Goal: Use online tool/utility: Utilize a website feature to perform a specific function

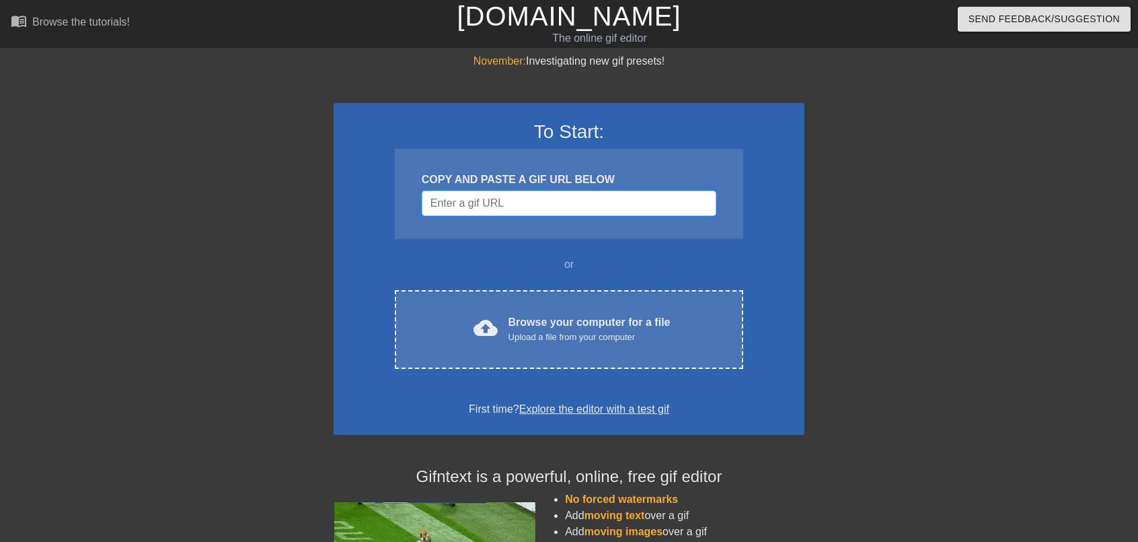
click at [567, 200] on input "Username" at bounding box center [569, 203] width 295 height 26
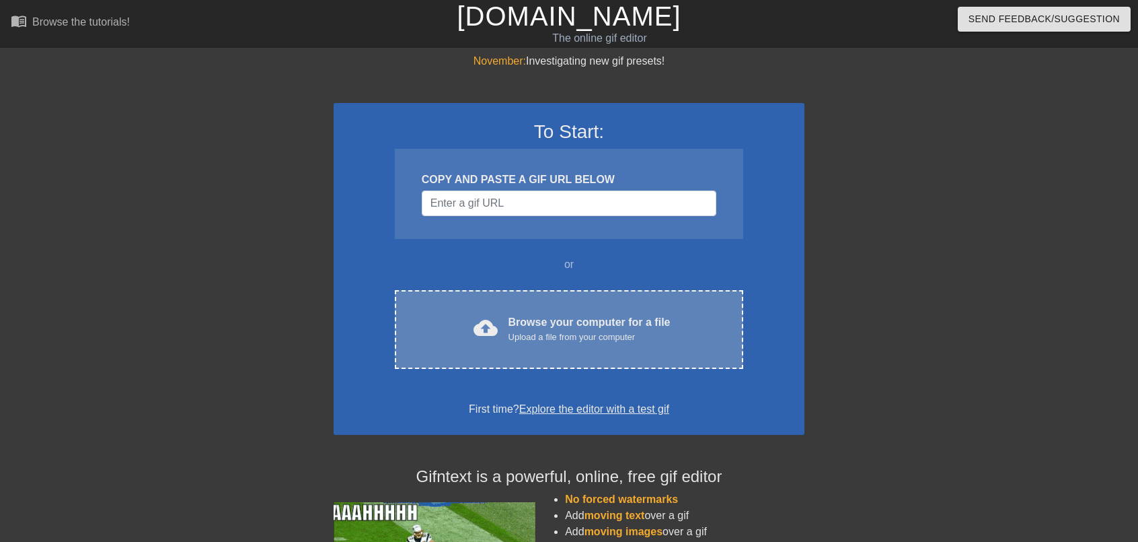
click at [526, 317] on div "Browse your computer for a file Upload a file from your computer" at bounding box center [590, 329] width 162 height 30
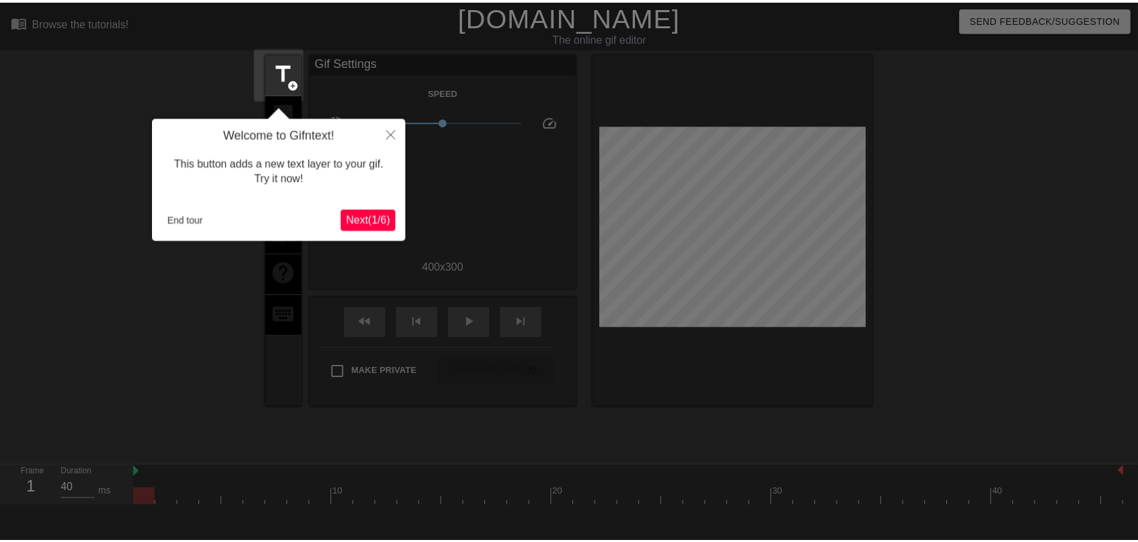
scroll to position [33, 0]
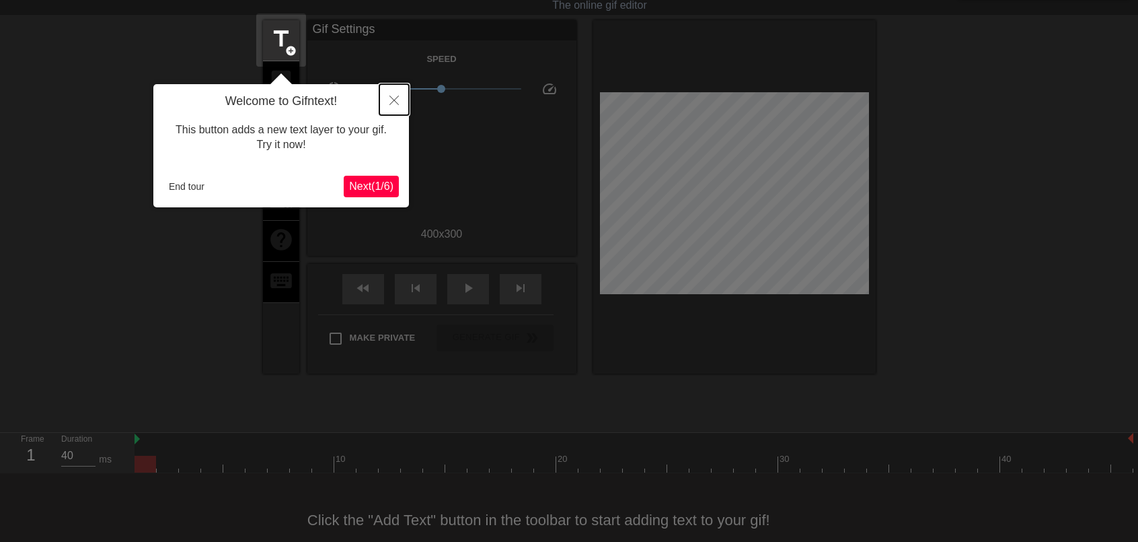
click at [397, 100] on icon "Close" at bounding box center [394, 100] width 9 height 9
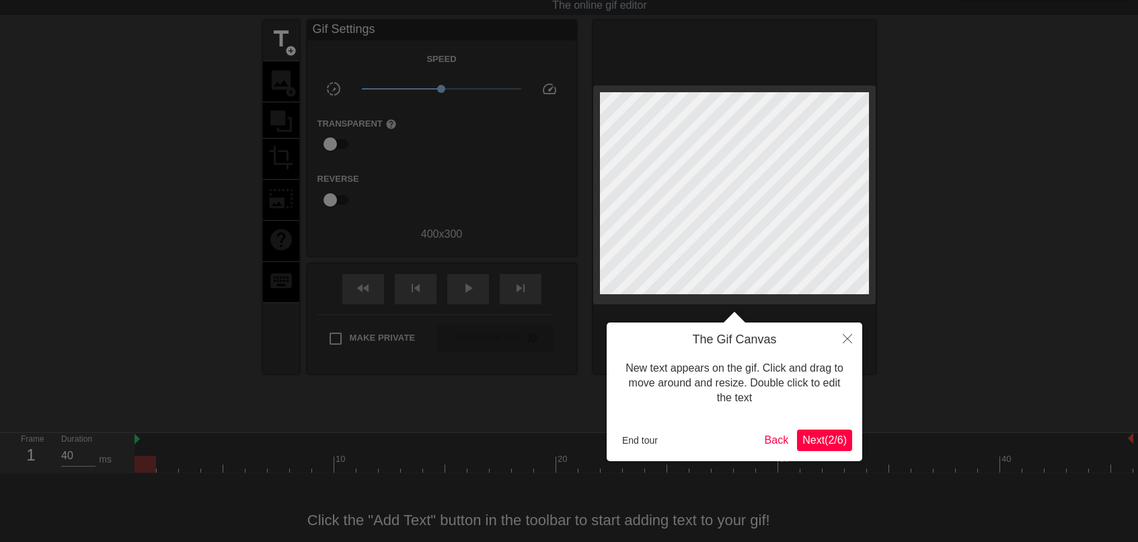
scroll to position [0, 0]
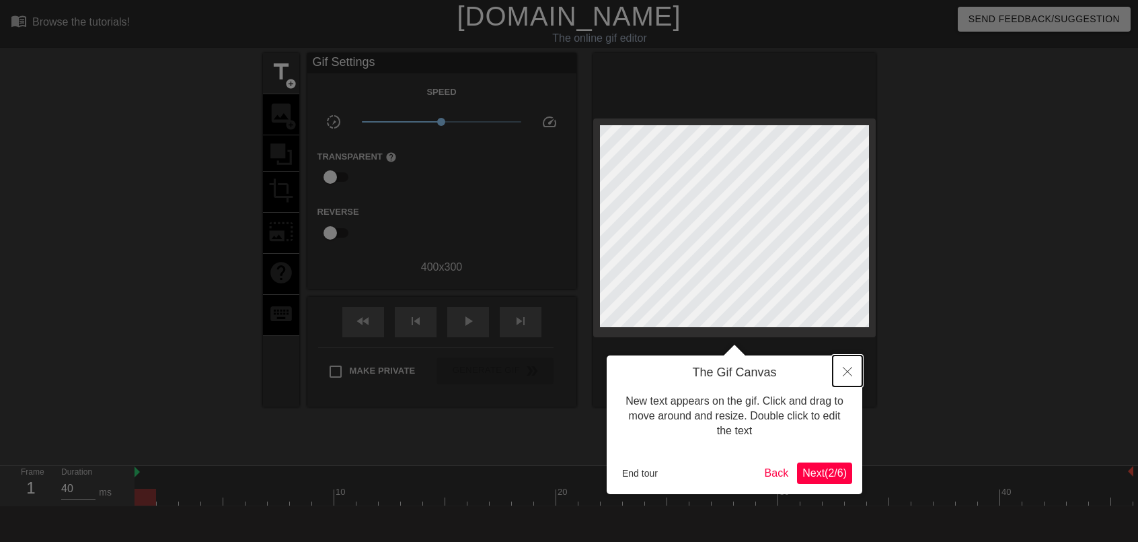
click at [838, 367] on button "Close" at bounding box center [848, 370] width 30 height 31
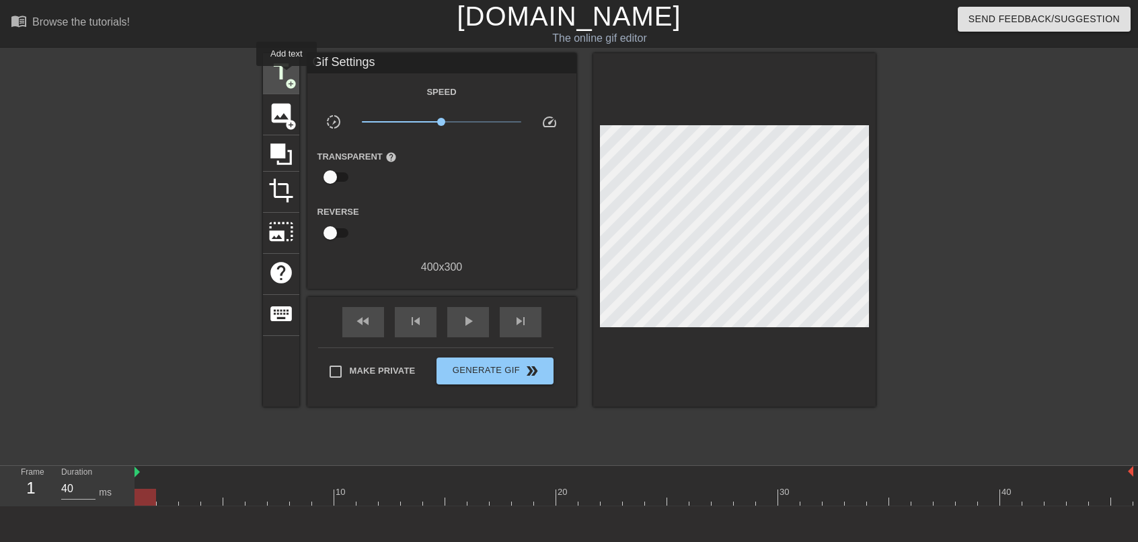
click at [287, 75] on span "title" at bounding box center [281, 72] width 26 height 26
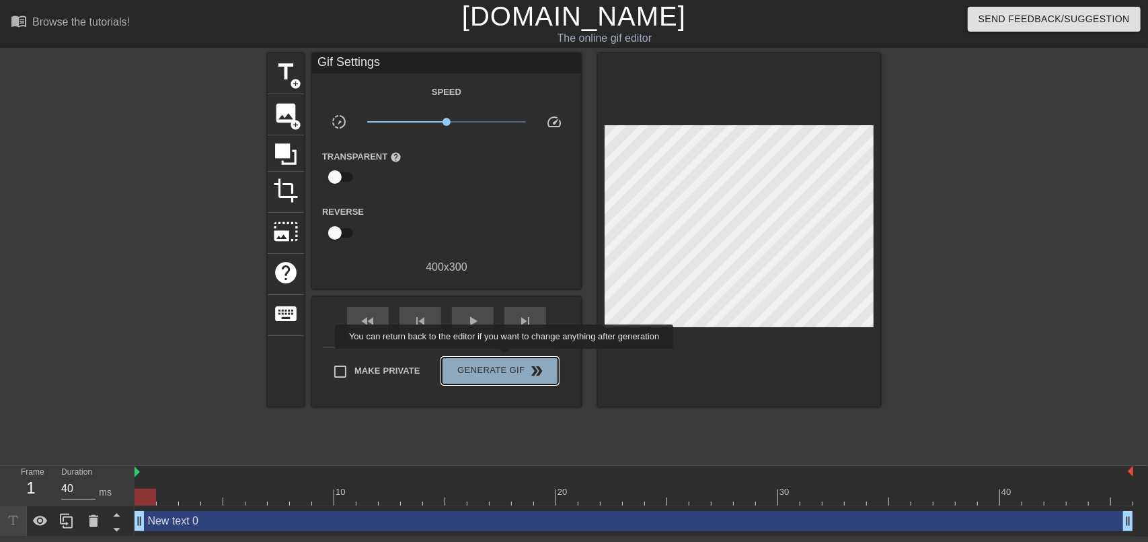
click at [506, 358] on button "Generate Gif double_arrow" at bounding box center [500, 370] width 116 height 27
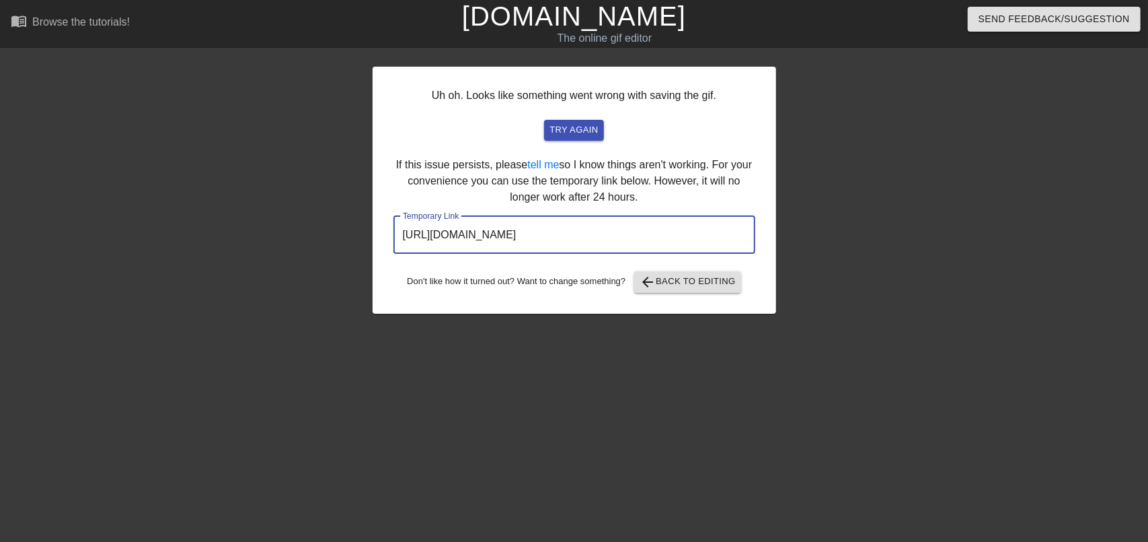
drag, startPoint x: 706, startPoint y: 235, endPoint x: 217, endPoint y: 229, distance: 489.8
click at [217, 229] on div "Uh oh. Looks like something went wrong with saving the gif. try again If this i…" at bounding box center [574, 255] width 1148 height 404
click at [669, 297] on div "Uh oh. Looks like something went wrong with saving the gif. try again If this i…" at bounding box center [575, 190] width 404 height 247
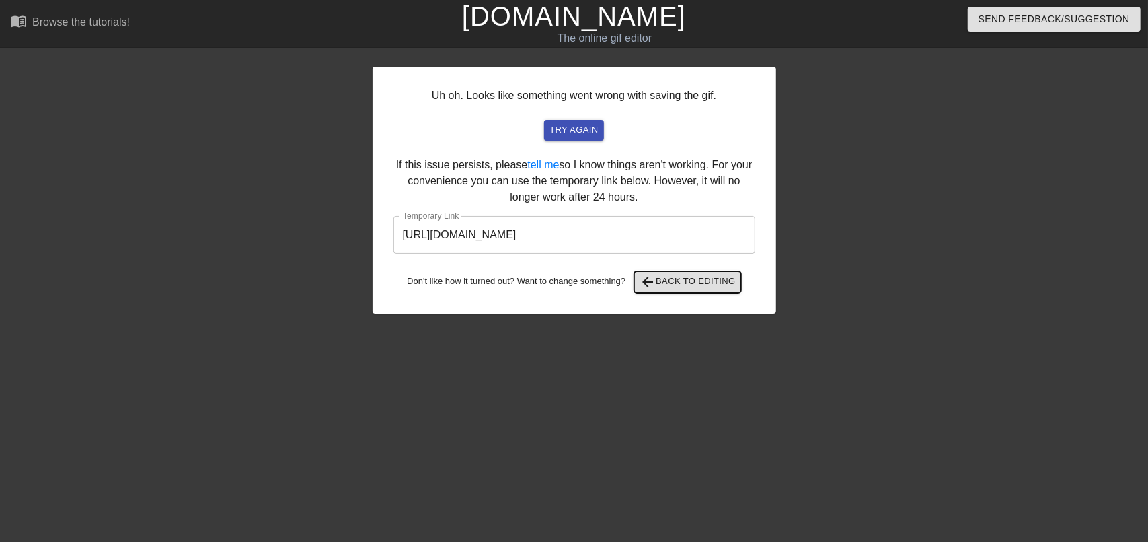
click at [669, 292] on button "arrow_back Back to Editing" at bounding box center [687, 282] width 107 height 22
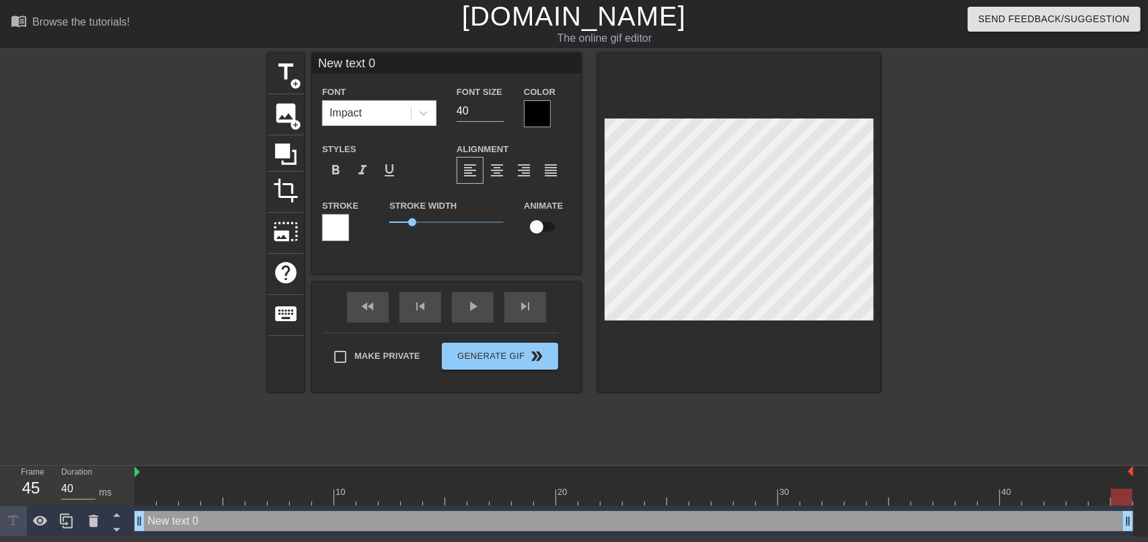
scroll to position [1, 1]
type input "Newtext 0"
type textarea "Newtext 0"
type input "Newext 0"
type textarea "Newext 0"
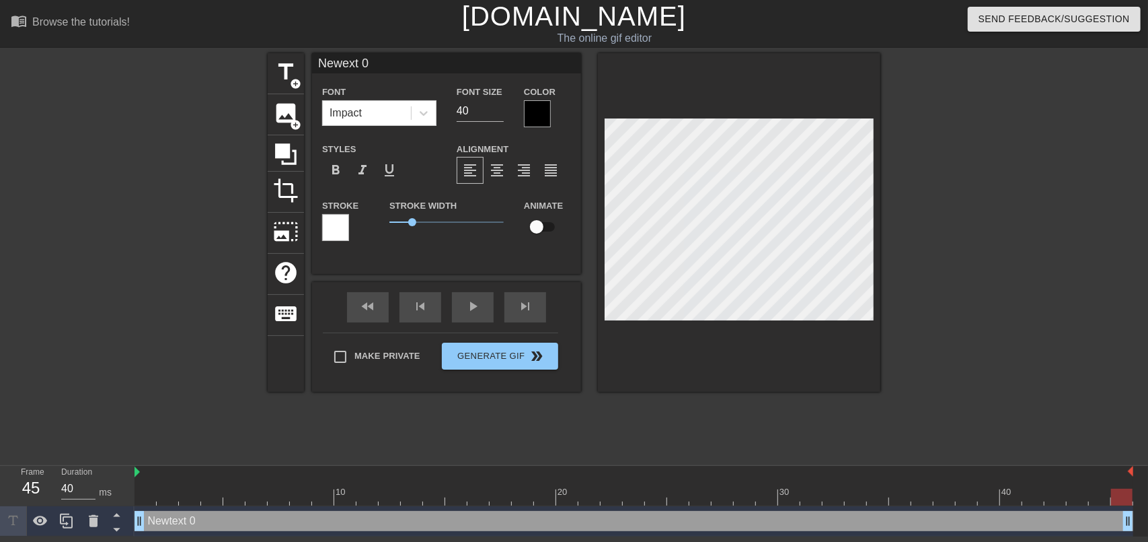
scroll to position [1, 2]
type input "Newxt 0"
type textarea "Newxt 0"
type input "Newt 0"
type textarea "Newt 0"
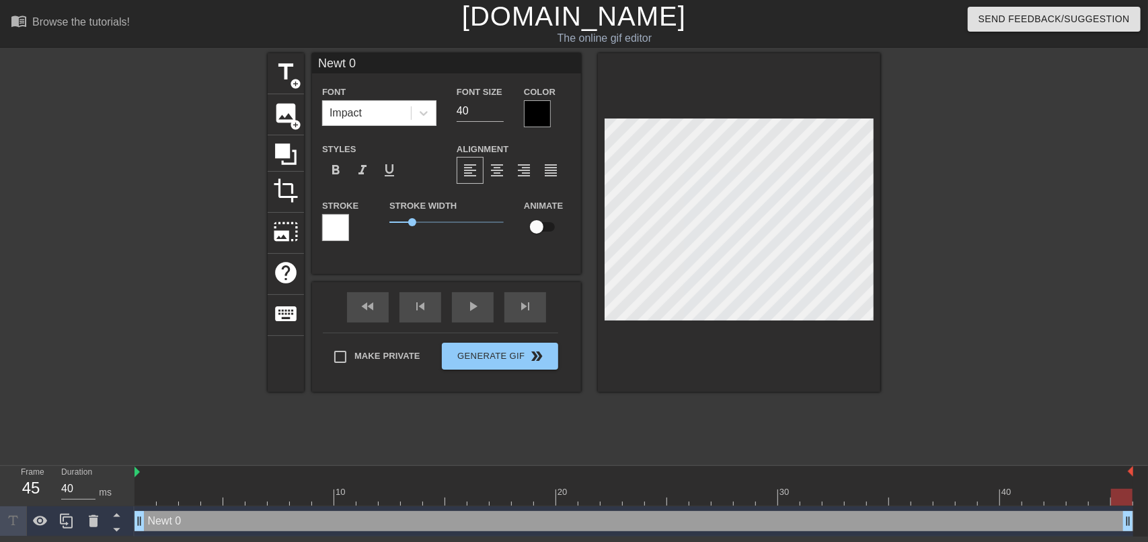
type input "В"
type textarea "В"
type input "ВС"
type textarea "ВС"
type input "ВСЕ"
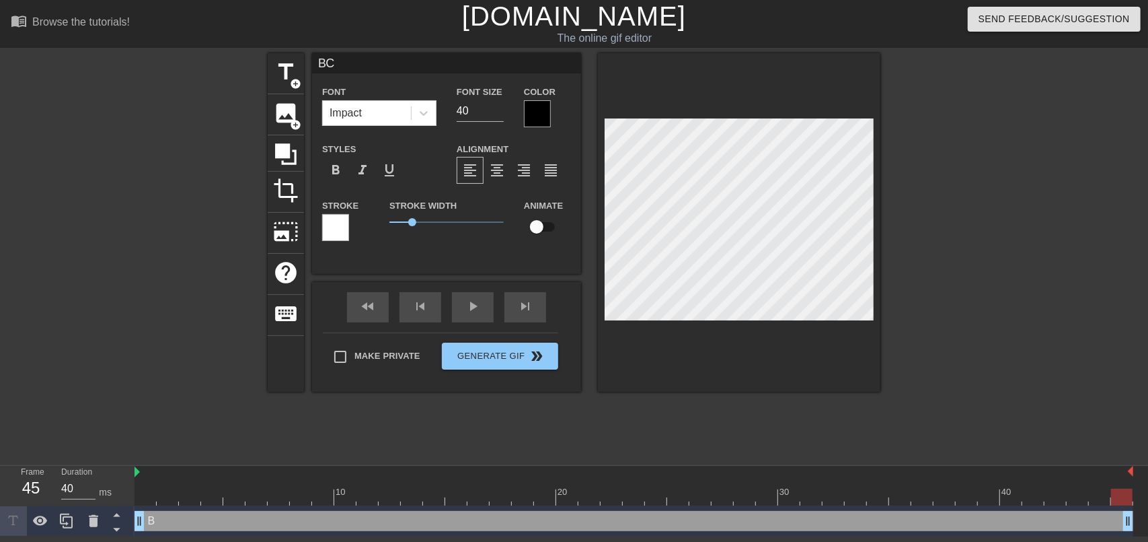
type textarea "ВСЕ"
type input "ВСЕ"
type textarea "ВСЕ"
type input "ВСЕ С"
type textarea "ВСЕ С"
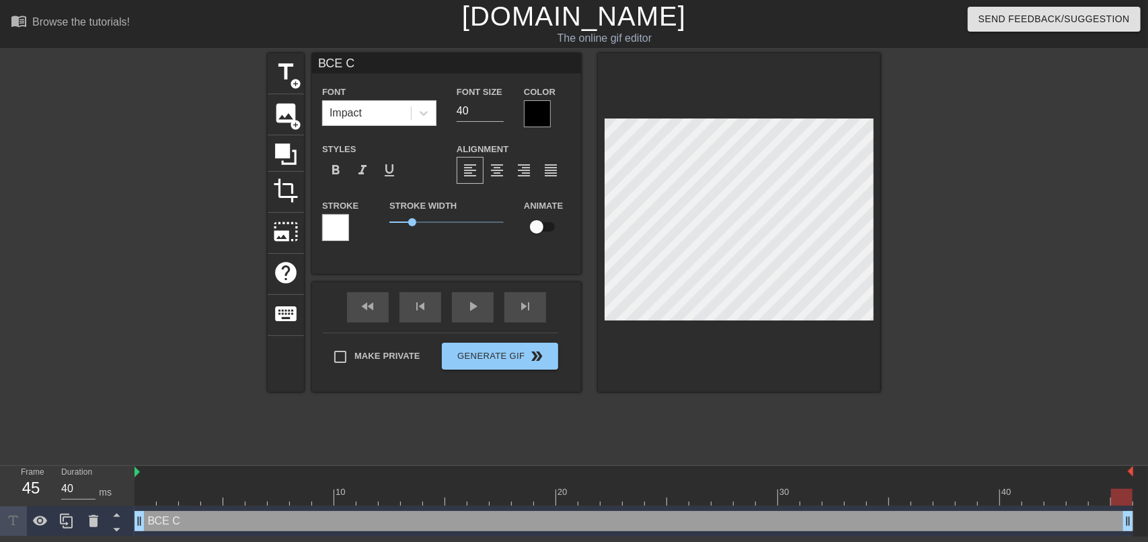
type input "ВСЕ СА"
type textarea "ВСЕ СА"
type input "ВСЕ САМ"
type textarea "ВСЕ САМ"
type input "ВСЕ САМО"
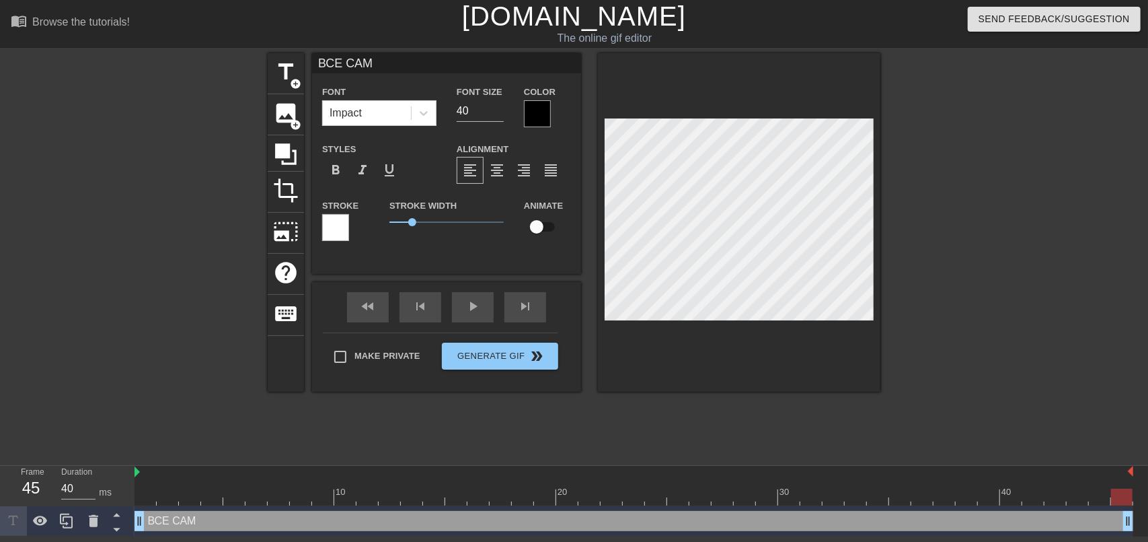
type textarea "ВСЕ САМО"
type input "ВСЕ САМОЕ"
type textarea "ВСЕ САМОЕ"
type input "ВСЕ САМОЕ"
type textarea "ВСЕ САМОЕ"
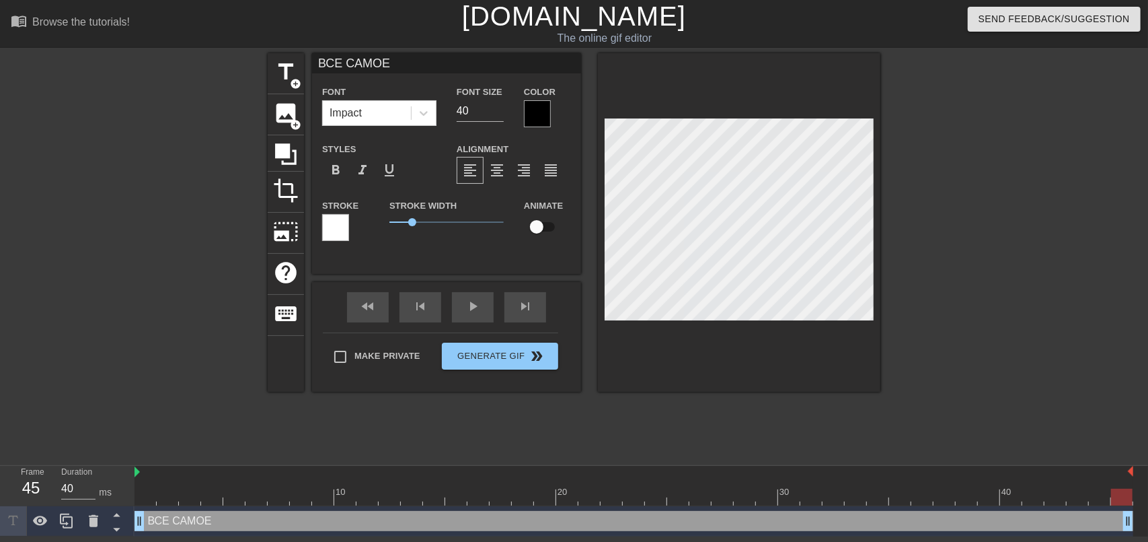
type input "ВСЕ САМОЕ [PERSON_NAME]"
type textarea "ВСЕ САМОЕ [PERSON_NAME]"
type input "ВСЕ САМОЕ ИН"
type textarea "ВСЕ САМОЕ ИН"
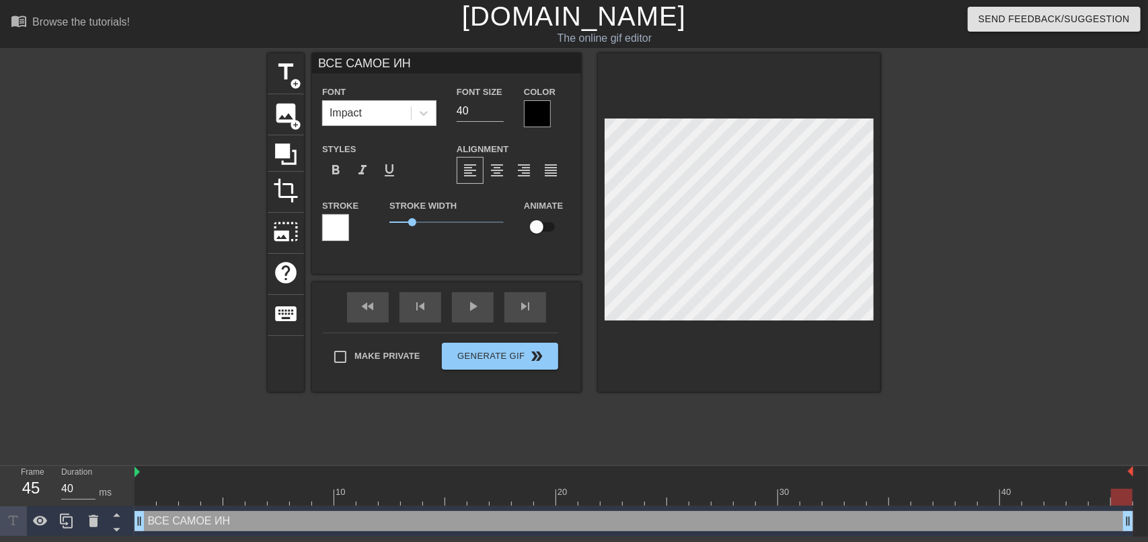
type input "ВСЕ САМОЕ [PERSON_NAME]"
type textarea "ВСЕ САМОЕ [PERSON_NAME]"
type input "ВСЕ САМОЕ"
type textarea "ВСЕ САМОЕ"
type input "ВСЕ САМОЕ [PERSON_NAME]"
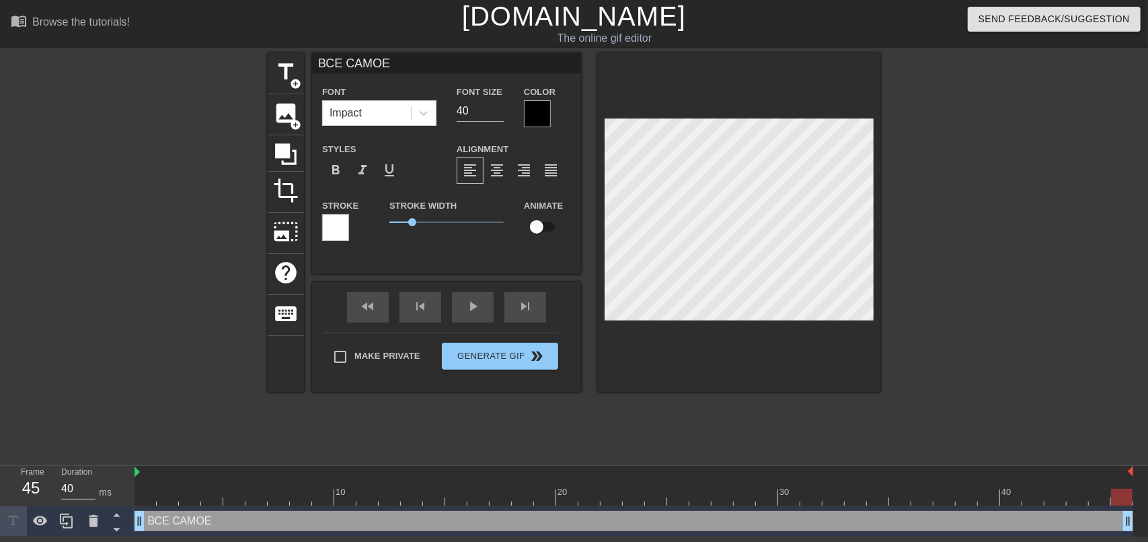
type textarea "ВСЕ САМОЕ [PERSON_NAME]"
type input "ВСЕ САМОЕ ВА"
type textarea "ВСЕ САМОЕ ВА"
type input "ВСЕ САМОЕ ВАЖ"
type textarea "ВСЕ САМОЕ ВАЖ"
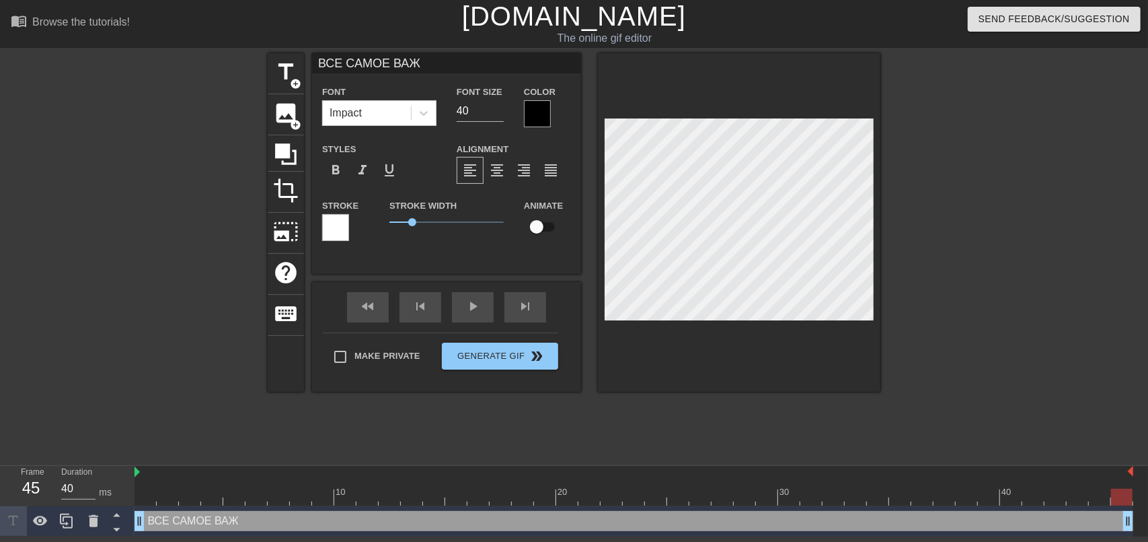
type input "ВСЕ САМОЕ ВАЖН"
type textarea "ВСЕ САМОЕ ВАЖН"
type input "ВСЕ САМОЕ ВАЖНО"
type textarea "ВСЕ САМОЕ ВАЖНО"
type input "ВСЕ САМОЕ ВАЖНОЕ"
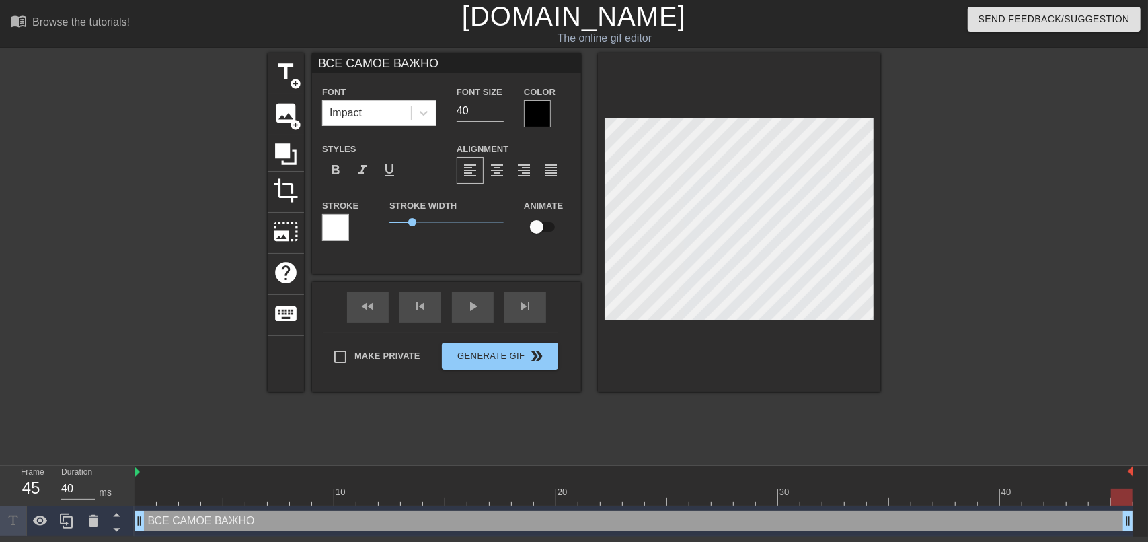
type textarea "ВСЕ САМОЕ ВАЖНОЕ"
type input "ВСЕ САМОЕ ВАЖНОЕ"
type textarea "ВСЕ САМОЕ ВАЖНОЕ"
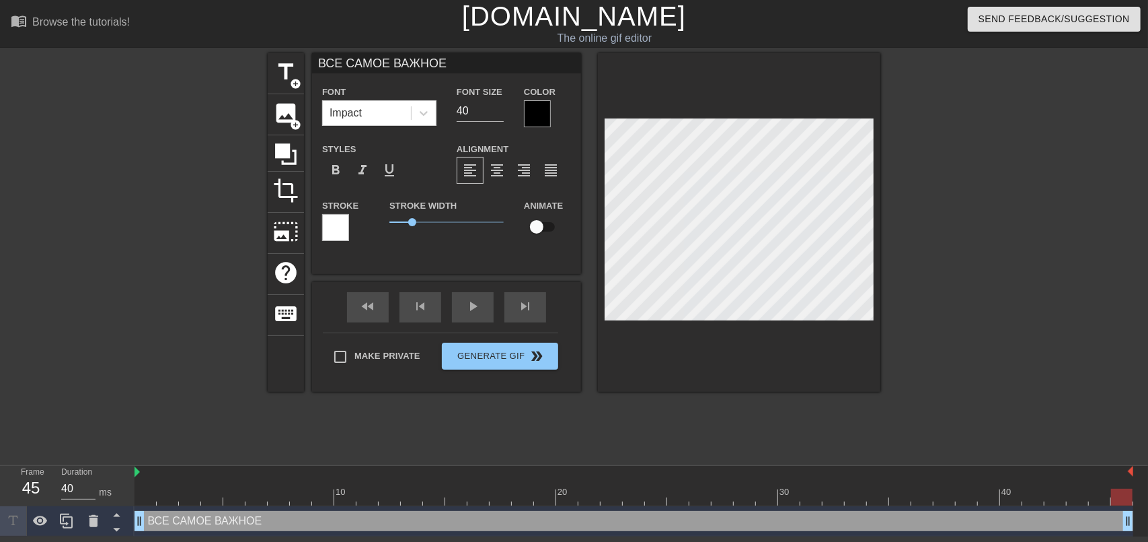
type input "ВСЕ САМОЕ ВАЖНОЕи"
type textarea "ВСЕ САМОЕ ВАЖНОЕ и"
type input "ВСЕ САМОЕ ВАЖНОЕ"
type textarea "ВСЕ САМОЕ ВАЖНОЕ"
type input "ВСЕ САМОЕ ВАЖНОЕИ"
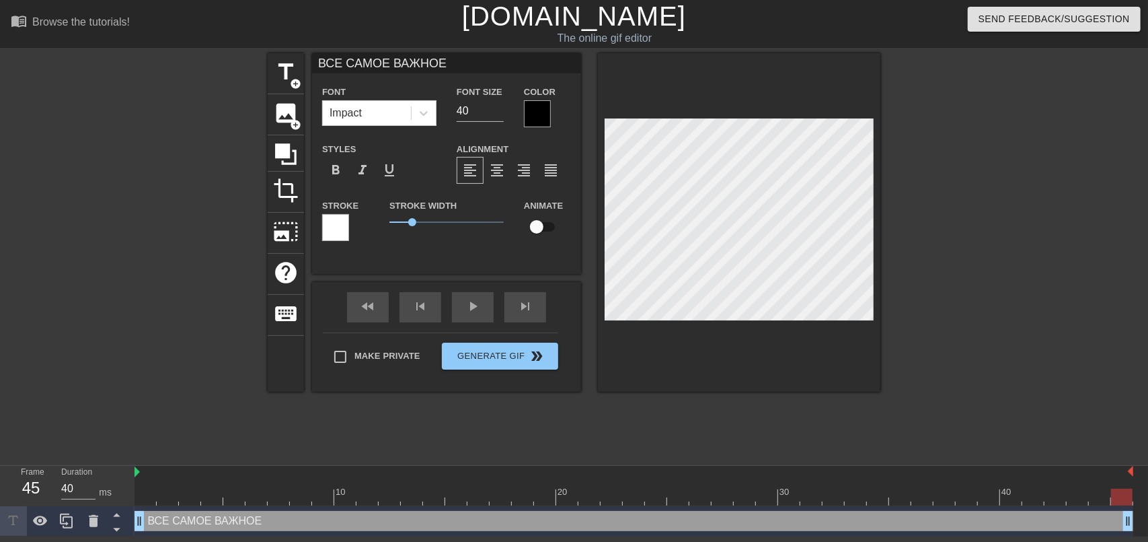
type textarea "ВСЕ САМОЕ ВАЖНОЕ И"
type input "ВСЕ САМОЕ ВАЖНОЕ"
type textarea "ВСЕ САМОЕ ВАЖНОЕ"
click at [486, 110] on input "40" at bounding box center [480, 111] width 47 height 22
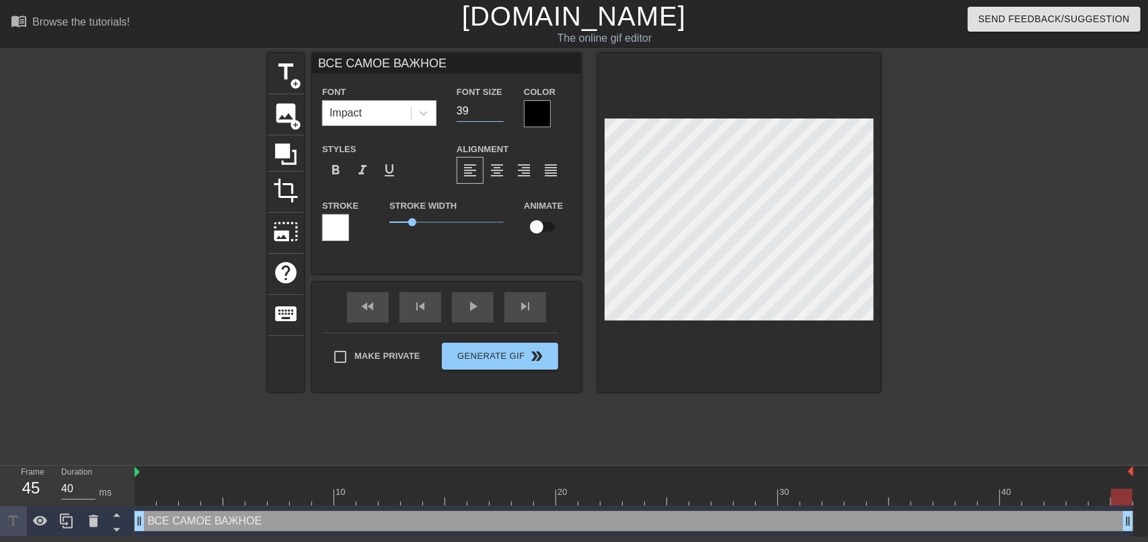
click at [498, 117] on input "39" at bounding box center [480, 111] width 47 height 22
click at [498, 117] on input "38" at bounding box center [480, 111] width 47 height 22
click at [498, 117] on input "37" at bounding box center [480, 111] width 47 height 22
click at [498, 117] on input "36" at bounding box center [480, 111] width 47 height 22
click at [498, 117] on input "35" at bounding box center [480, 111] width 47 height 22
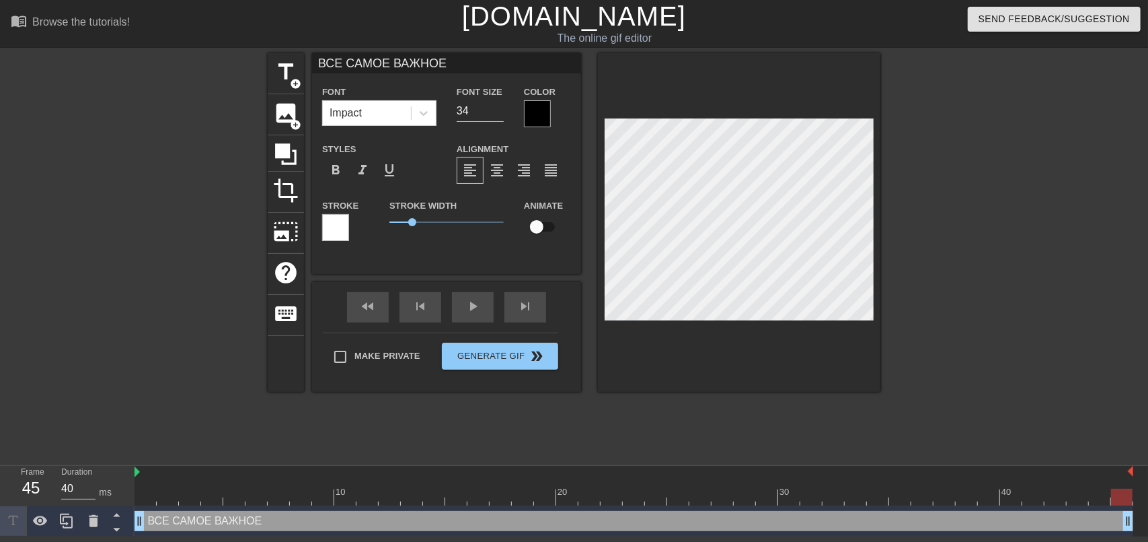
click at [498, 117] on input "34" at bounding box center [480, 111] width 47 height 22
click at [498, 117] on input "33" at bounding box center [480, 111] width 47 height 22
click at [498, 117] on input "32" at bounding box center [480, 111] width 47 height 22
click at [498, 117] on input "31" at bounding box center [480, 111] width 47 height 22
click at [498, 117] on input "30" at bounding box center [480, 111] width 47 height 22
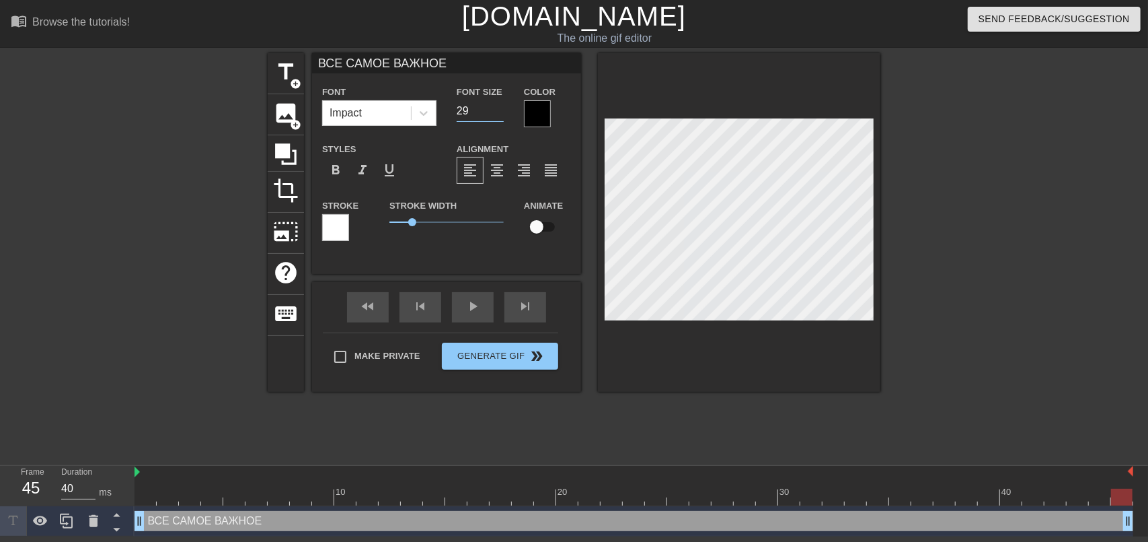
click at [498, 117] on input "29" at bounding box center [480, 111] width 47 height 22
click at [498, 117] on input "28" at bounding box center [480, 111] width 47 height 22
click at [498, 117] on input "27" at bounding box center [480, 111] width 47 height 22
type input "26"
click at [498, 117] on input "26" at bounding box center [480, 111] width 47 height 22
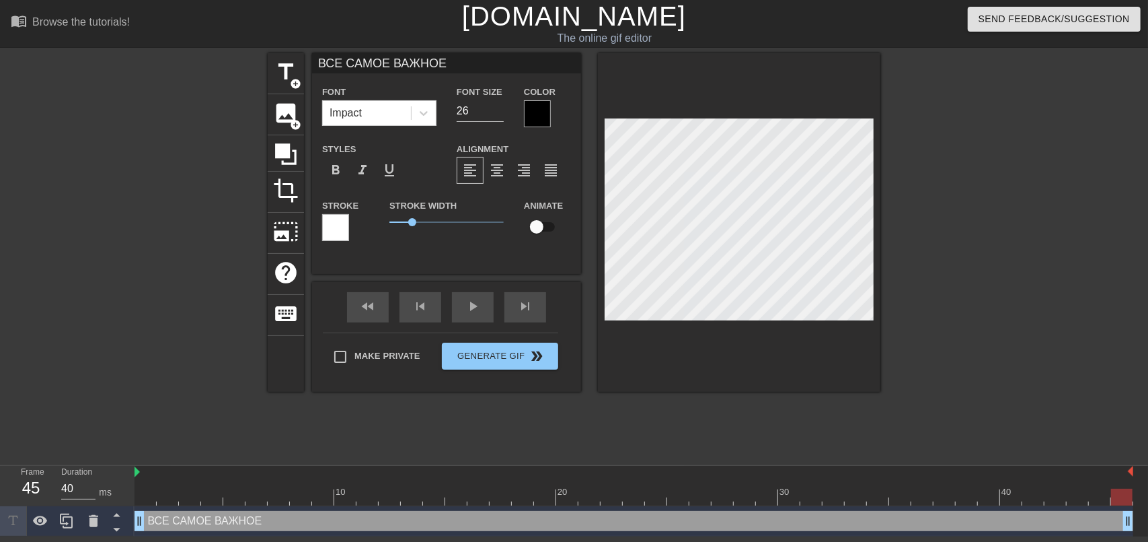
scroll to position [1, 3]
type input "ВВСЕ САМОЕ ВАЖНОЕ"
type textarea "ВВСЕ САМОЕ ВАЖНОЕ"
type input "ВЕВСЕ САМОЕ ВАЖНОЕ"
type textarea "ВЕВСЕ САМОЕ ВАЖНОЕ"
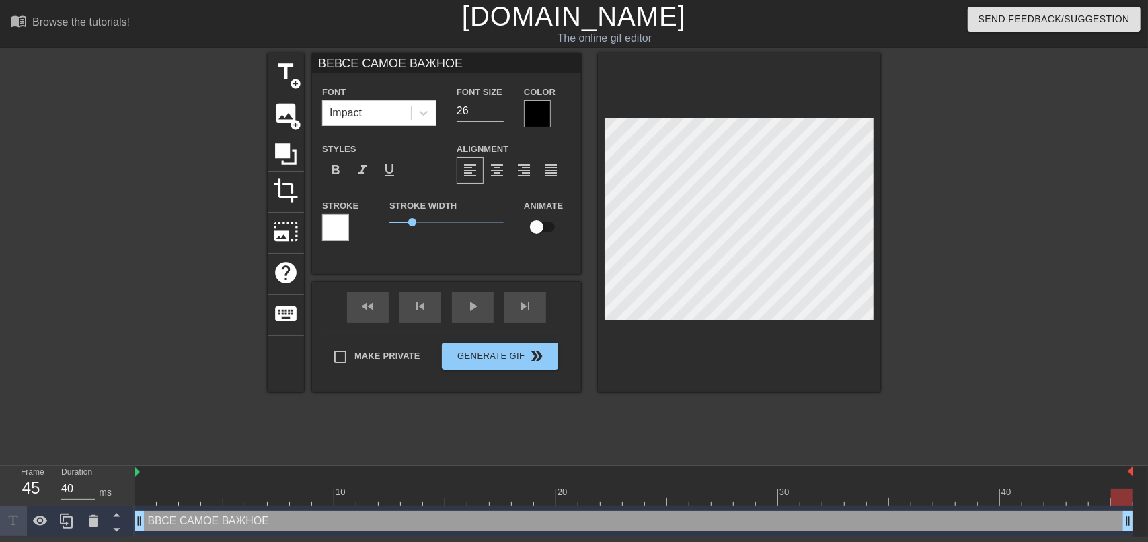
type input "ВЕСВСЕ САМОЕ ВАЖНОЕ"
type textarea "ВЕСВСЕ САМОЕ ВАЖНОЕ"
type input "ВЕСЬВСЕ САМОЕ ВАЖНОЕ"
type textarea "ВЕСЬВСЕ САМОЕ ВАЖНОЕ"
type input "ВЕСЬ ВСЕ САМОЕ ВАЖНОЕ"
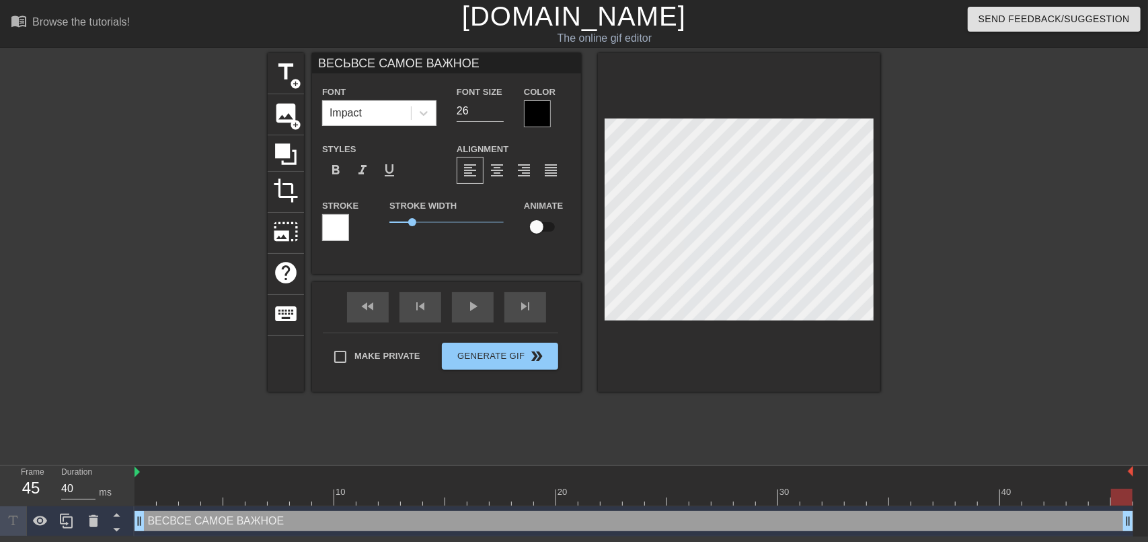
type textarea "ВЕСЬ ВСЕ САМОЕ ВАЖНОЕ"
type input "ВЕСЬ КВСЕ САМОЕ ВАЖНОЕ"
type textarea "ВЕСЬ КВСЕ САМОЕ ВАЖНОЕ"
type input "ВЕСЬ [GEOGRAPHIC_DATA] САМОЕ ВАЖНОЕ"
type textarea "ВЕСЬ [GEOGRAPHIC_DATA] САМОЕ ВАЖНОЕ"
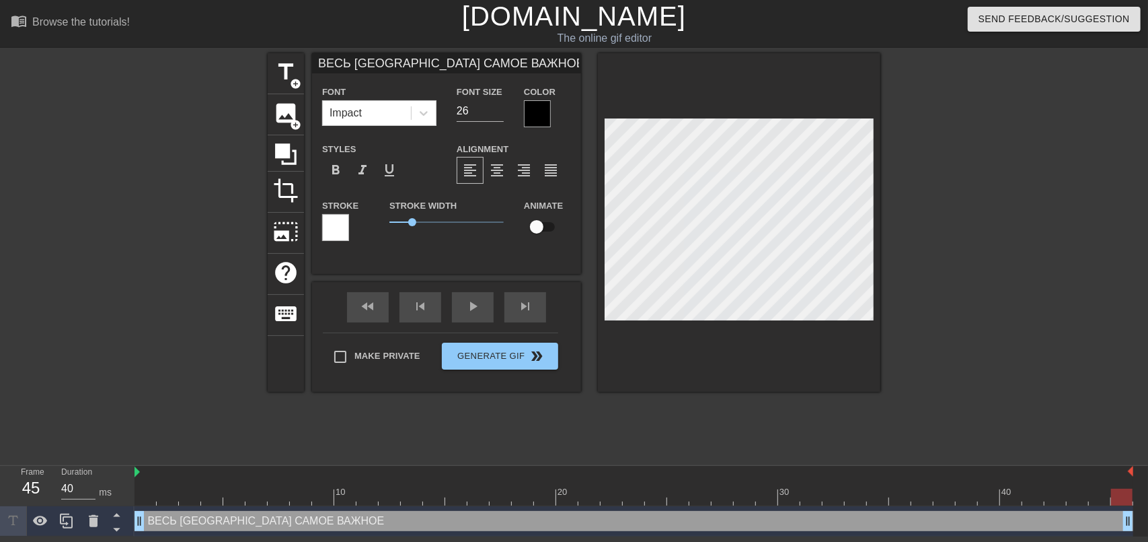
type input "ВЕСЬ КОНВСЕ САМОЕ ВАЖНОЕ"
type textarea "ВЕСЬ КОНВСЕ САМОЕ ВАЖНОЕ"
type input "ВЕСЬ КОНТВСЕ САМОЕ ВАЖНОЕ"
type textarea "ВЕСЬ КОНТВСЕ САМОЕ ВАЖНОЕ"
type input "ВЕСЬ КОНТЕВСЕ САМОЕ ВАЖНОЕ"
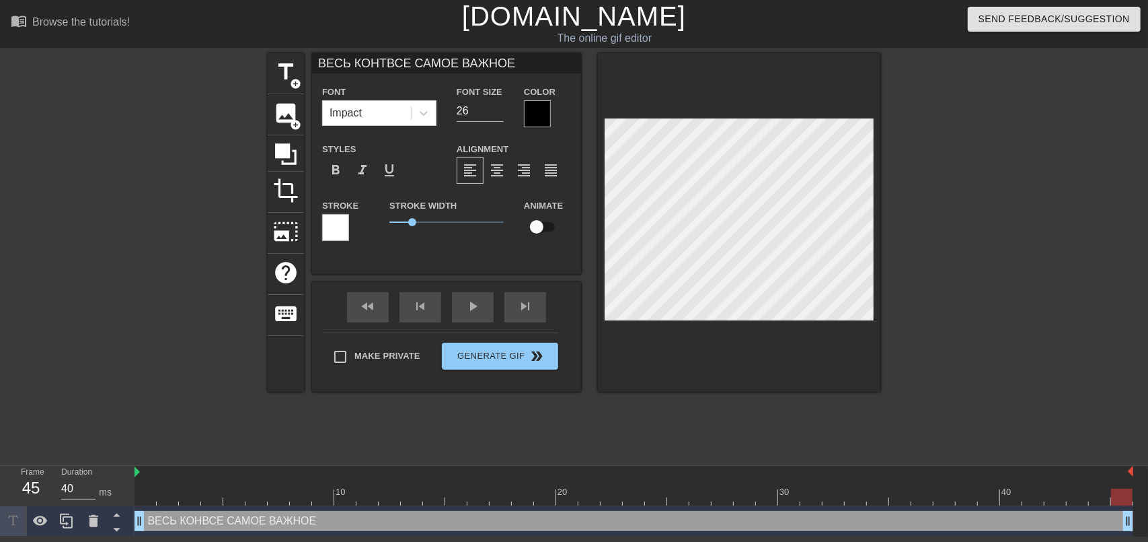
type textarea "ВЕСЬ КОНТЕВСЕ САМОЕ ВАЖНОЕ"
type input "ВЕСЬ КОНТЕНВСЕ САМОЕ ВАЖНОЕ"
type textarea "ВЕСЬ КОНТЕНВСЕ САМОЕ ВАЖНОЕ"
type input "ВЕСЬ КОНТЕНТВСЕ САМОЕ ВАЖНОЕ"
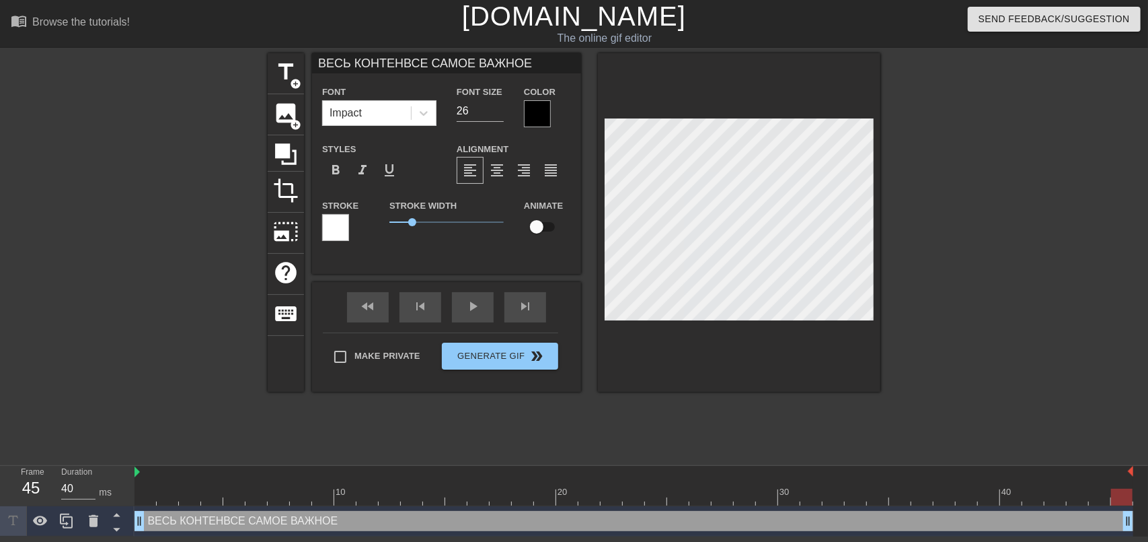
type textarea "ВЕСЬ КОНТЕНТВСЕ САМОЕ ВАЖНОЕ"
type input "ВЕСЬ КОНТЕНТ ВСЕ САМОЕ ВАЖНОЕ"
type textarea "ВЕСЬ КОНТЕНТ ВСЕ САМОЕ ВАЖНОЕ"
type input "ВЕСЬ КОНТЕНТ мВСЕ САМОЕ ВАЖНОЕ"
type textarea "ВЕСЬ КОНТЕНТ мВСЕ САМОЕ ВАЖНОЕ"
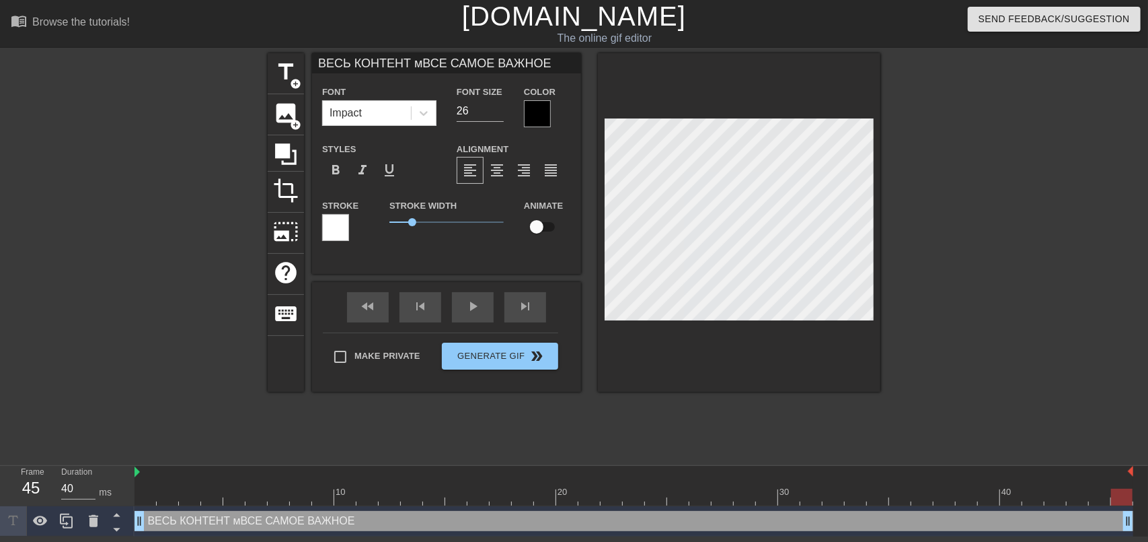
scroll to position [1, 6]
type input "ВЕСЬ КОНТЕНТ ВСЕ САМОЕ ВАЖНОЕ"
type textarea "ВЕСЬ КОНТЕНТ ВСЕ САМОЕ ВАЖНОЕ"
type input "ВЕСЬ КОНТЕНТ иВСЕ САМОЕ ВАЖНОЕ"
type textarea "ВЕСЬ КОНТЕНТ иВСЕ САМОЕ ВАЖНОЕ"
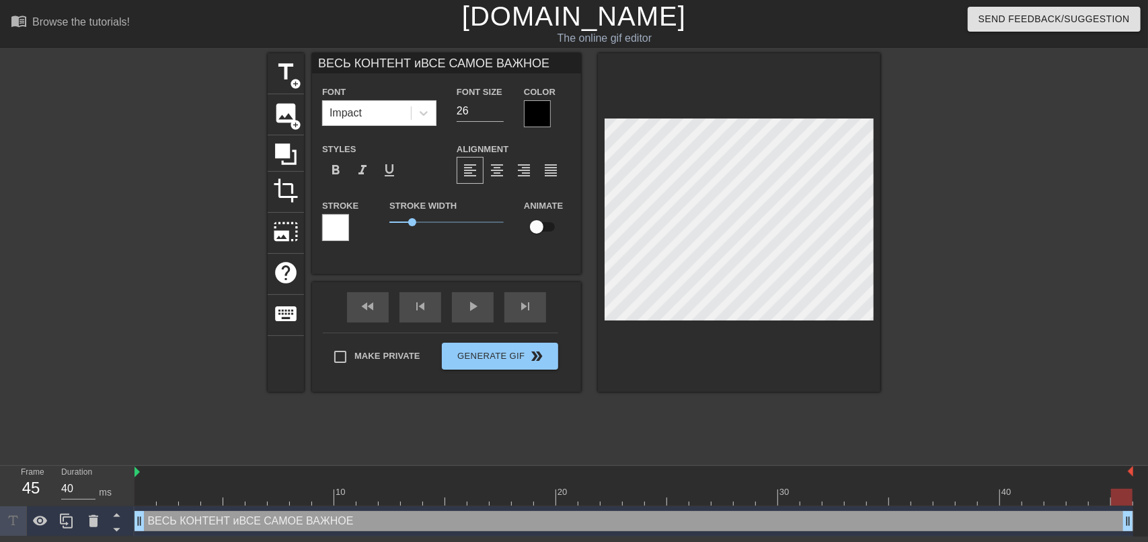
type input "ВЕСЬ КОНТЕНТ иВСЕ САМОЕ ВАЖНОЕ"
type textarea "ВЕСЬ КОНТЕНТ иВСЕ САМОЕ ВАЖНОЕ"
type input "ВЕСЬ КОНТЕНТ ВСЕ САМОЕ ВАЖНОЕ"
type textarea "ВЕСЬ КОНТЕНТ ВСЕ САМОЕ ВАЖНОЕ"
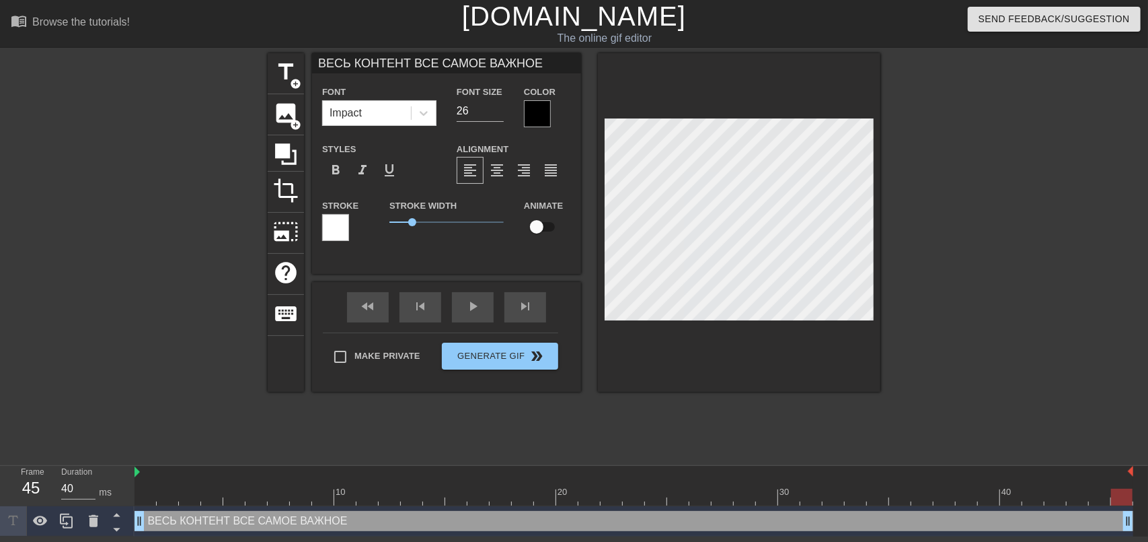
type input "ВЕСЬ КОНТЕНТ ИВСЕ САМОЕ ВАЖНОЕ"
type textarea "ВЕСЬ КОНТЕНТ ИВСЕ САМОЕ ВАЖНОЕ"
type input "ВЕСЬ КОНТЕНТ И ВСЕ САМОЕ ВАЖНОЕ"
type textarea "ВЕСЬ КОНТЕНТ И ВСЕ САМОЕ ВАЖНОЕ"
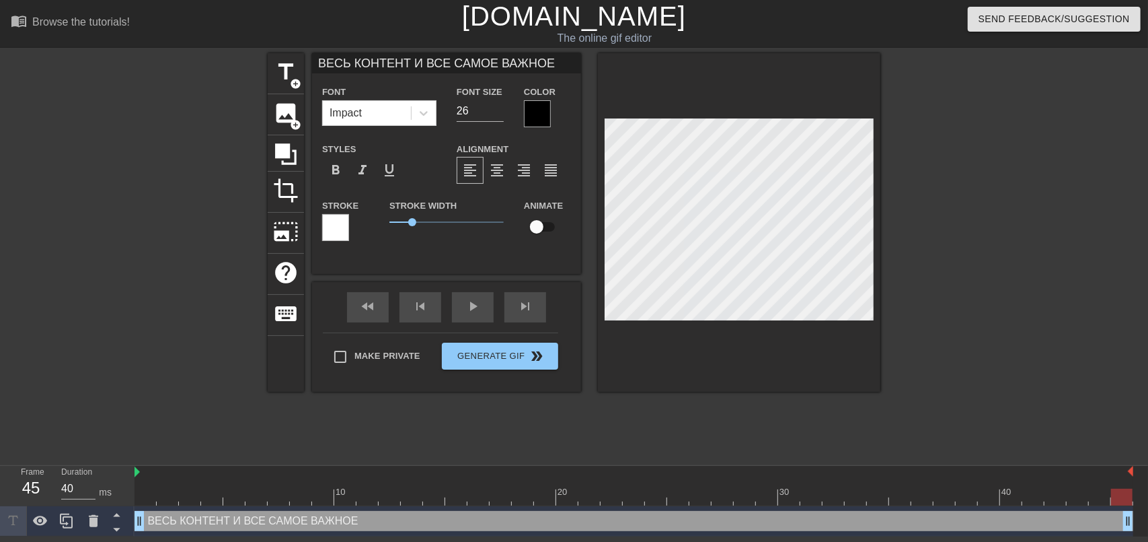
type input "ВЕСЬ КОНТЕНТ И ВСЕ САМОЕ ВАЖНОЕ"
type textarea "ВЕСЬ КОНТЕНТ И ВСЕ САМОЕ ВАЖНОЕ"
type input "ВЕСЬ КОНТЕНТ И ВСЕ САМОЕ ВАЖНОЕ"
type textarea "ВЕСЬ КОНТЕНТ И ВСЕ САМОЕ ВАЖНОЕ"
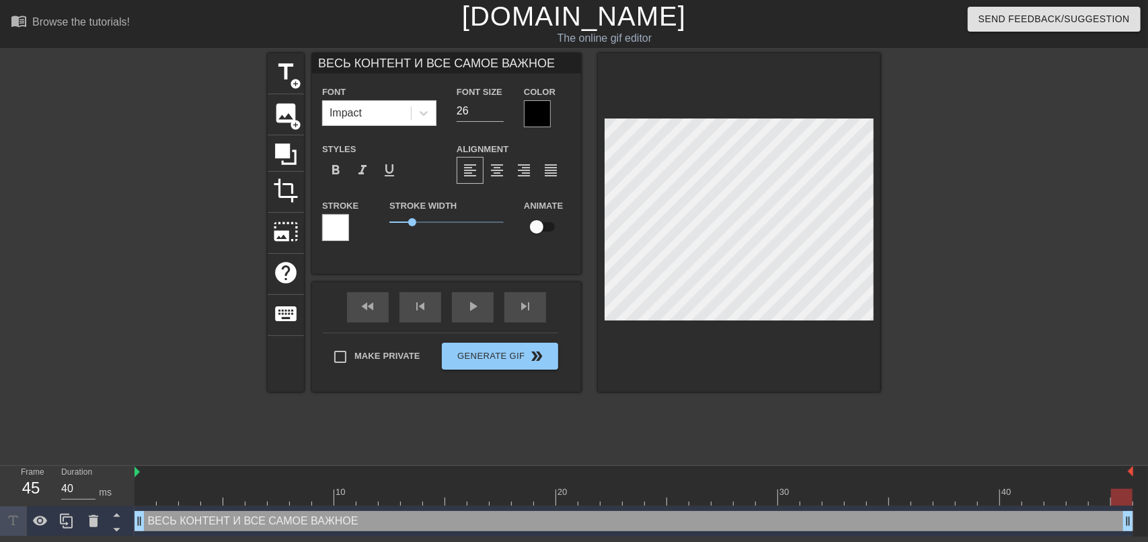
type input "ВЕСЬ КОНТЕНТ И ВСЕ САМОЕ ВАЖНОЕС"
type textarea "ВЕСЬ КОНТЕНТ И ВСЕ САМОЕ ВАЖНОЕ С"
type input "ВЕСЬ КОНТЕНТ И ВСЕ САМОЕ ВАЖНОЕСМ"
type textarea "ВЕСЬ КОНТЕНТ И ВСЕ САМОЕ ВАЖНОЕ СМ"
type input "ВЕСЬ КОНТЕНТ И ВСЕ САМОЕ ВАЖНОЕСМО"
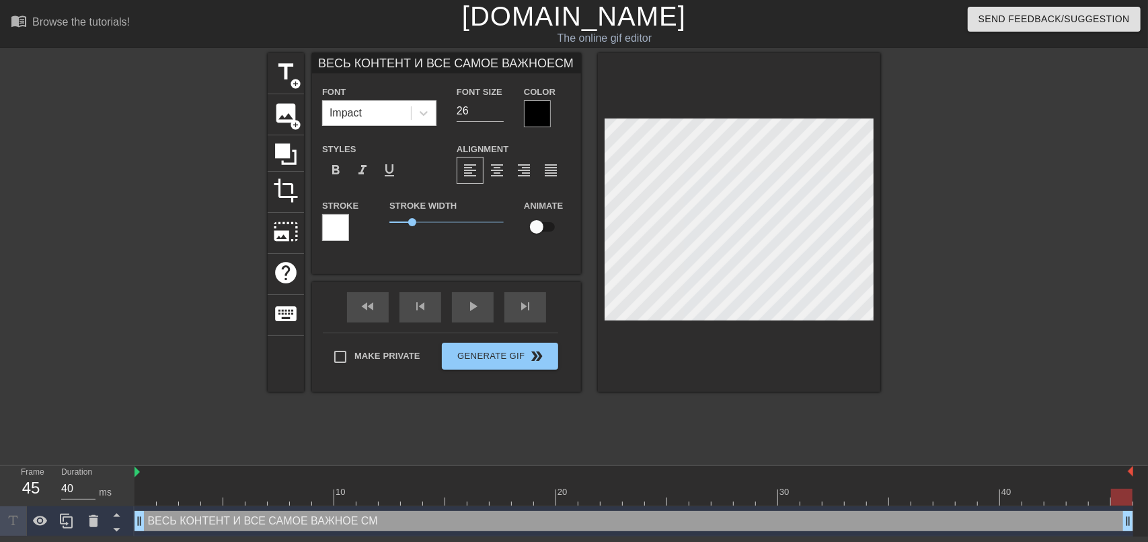
type textarea "ВЕСЬ КОНТЕНТ И ВСЕ САМОЕ ВАЖНОЕ СМО"
type input "ВЕСЬ КОНТЕНТ И ВСЕ САМОЕ ВАЖНОЕСМОТ"
type textarea "ВЕСЬ КОНТЕНТ И ВСЕ САМОЕ ВАЖНОЕ СМОТ"
type input "ВЕСЬ КОНТЕНТ И ВСЕ САМОЕ ВАЖНОЕСМОТР"
type textarea "ВЕСЬ КОНТЕНТ И ВСЕ САМОЕ ВАЖНОЕ СМОТР"
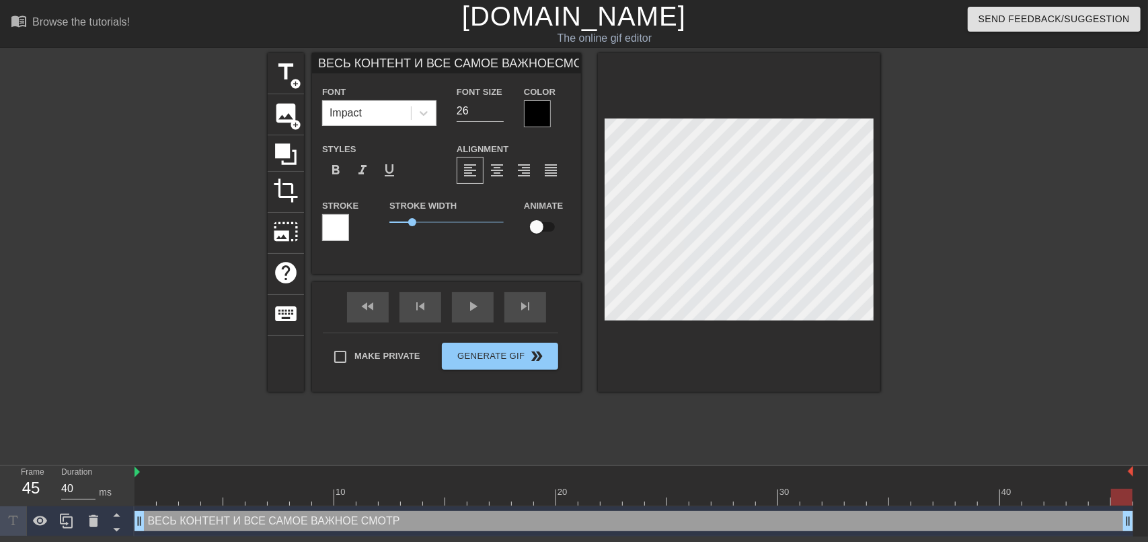
type input "ВЕСЬ КОНТЕНТ И ВСЕ САМОЕ ВАЖНОЕСМОТРИ"
type textarea "ВЕСЬ КОНТЕНТ И ВСЕ САМОЕ ВАЖНОЕ СМОТРИ"
type input "ВЕСЬ КОНТЕНТ И ВСЕ САМОЕ ВАЖНОЕСМОТРИТ"
type textarea "ВЕСЬ КОНТЕНТ И ВСЕ САМОЕ ВАЖНОЕ СМОТРИТ"
type input "ВЕСЬ КОНТЕНТ И ВСЕ САМОЕ ВАЖНОЕСМОТРИТЕ"
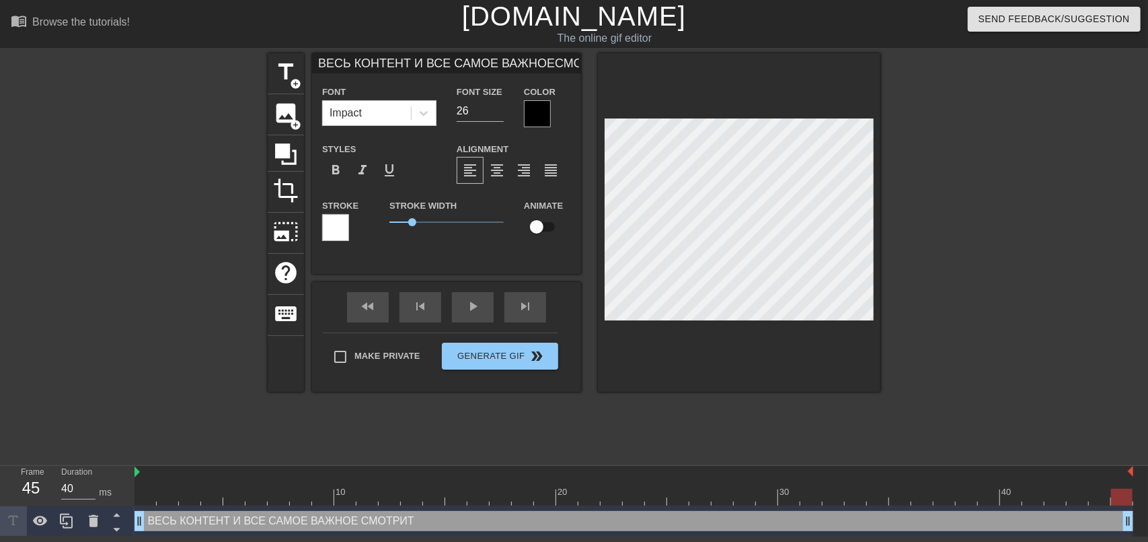
type textarea "ВЕСЬ КОНТЕНТ И ВСЕ САМОЕ ВАЖНОЕ СМОТРИТЕ"
type input "ВЕСЬ КОНТЕНТ И ВСЕ САМОЕ ВАЖНОЕСМОТРИТЕ"
type textarea "ВЕСЬ КОНТЕНТ И ВСЕ САМОЕ ВАЖНОЕ СМОТРИТЕ"
type input "ВЕСЬ КОНТЕНТ И ВСЕ САМОЕ ВАЖНОЕСМОТРИТЕ У"
type textarea "ВЕСЬ КОНТЕНТ И ВСЕ САМОЕ ВАЖНОЕ СМОТРИТЕ У"
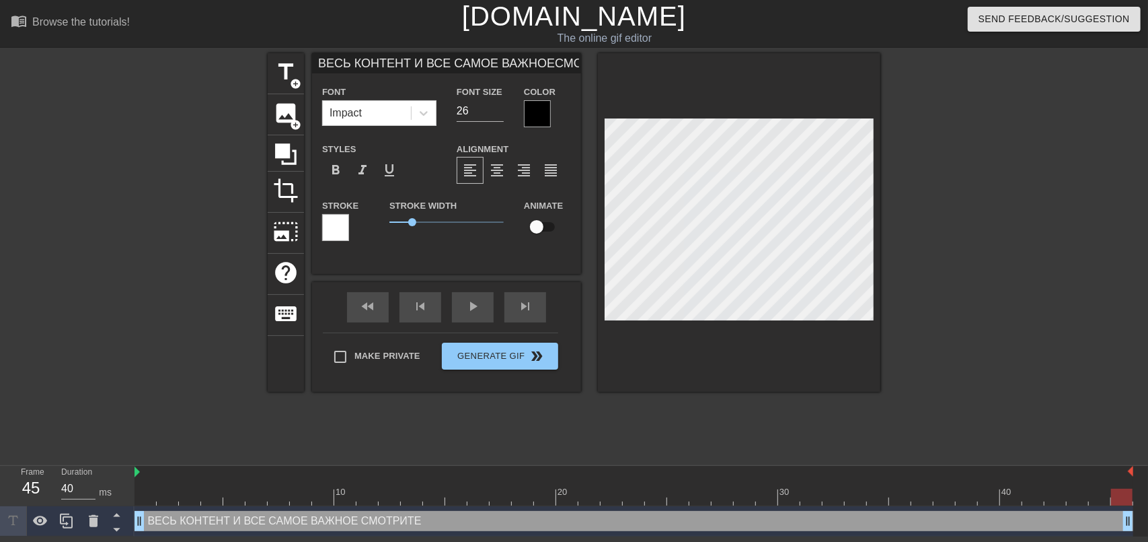
type input "ВЕСЬ КОНТЕНТ И ВСЕ САМОЕ ВАЖНОЕСМОТРИТЕ У"
type textarea "ВЕСЬ КОНТЕНТ И ВСЕ САМОЕ ВАЖНОЕ СМОТРИТЕ У"
type input "ВЕСЬ КОНТЕНТ И ВСЕ САМОЕ ВАЖНОЕСМОТРИТЕ У Н"
type textarea "ВЕСЬ КОНТЕНТ И ВСЕ САМОЕ ВАЖНОЕ СМОТРИТЕ У Н"
type input "ВЕСЬ КОНТЕНТ И ВСЕ САМОЕ ВАЖНОЕСМОТРИТЕ У НА"
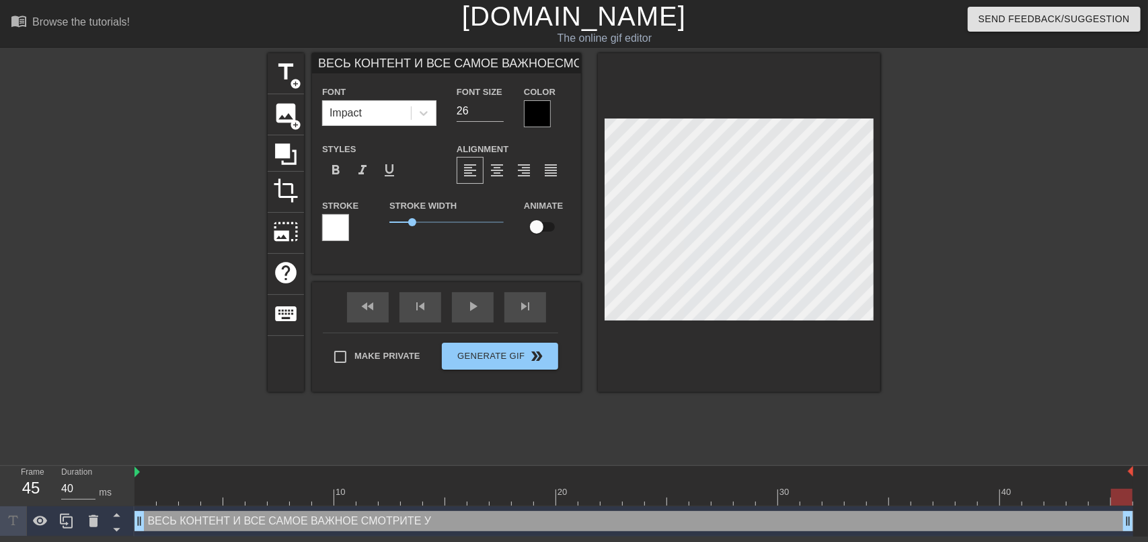
type textarea "ВЕСЬ КОНТЕНТ И ВСЕ САМОЕ ВАЖНОЕ СМОТРИТЕ У НА"
type input "ВЕСЬ КОНТЕНТ И ВСЕ САМОЕ ВАЖНОЕСМОТРИТЕ У НА"
type textarea "ВЕСЬ КОНТЕНТ И ВСЕ САМОЕ ВАЖНОЕ СМОТРИТЕ У НА"
type input "ВЕСЬ КОНТЕНТ И ВСЕ САМОЕ ВАЖНОЕСМОТРИТЕ У НА В"
type textarea "ВЕСЬ КОНТЕНТ И ВСЕ САМОЕ ВАЖНОЕ СМОТРИТЕ У НА В"
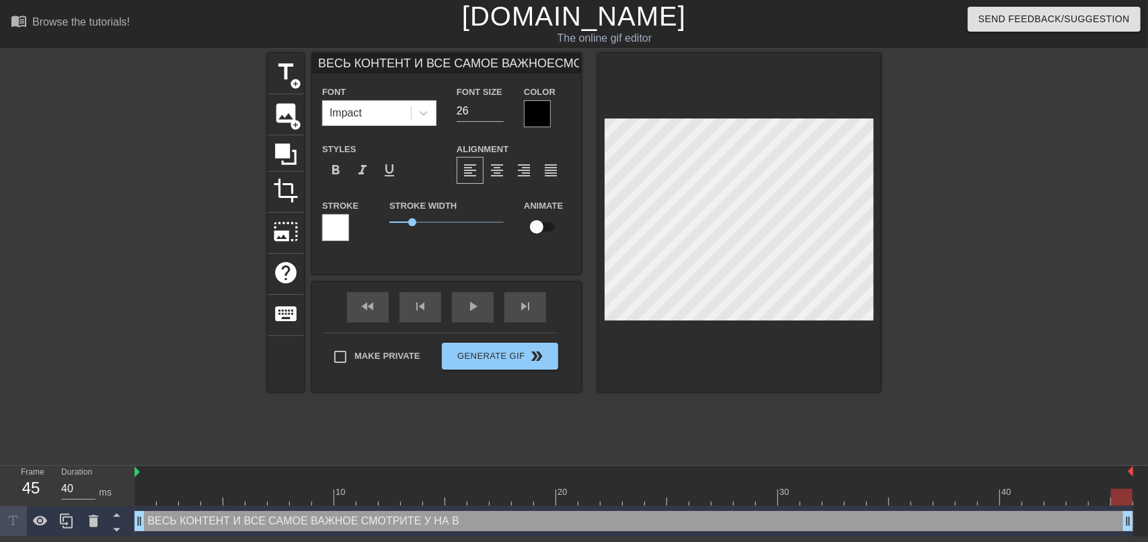
type input "ВЕСЬ КОНТЕНТ И ВСЕ САМОЕ ВАЖНОЕСМОТРИТЕ У НА В"
type textarea "ВЕСЬ КОНТЕНТ И ВСЕ САМОЕ ВАЖНОЕ СМОТРИТЕ У НА В"
type input "ВЕСЬ КОНТЕНТ И ВСЕ САМОЕ ВАЖНОЕСМОТРИТЕ У НА В К"
type textarea "ВЕСЬ КОНТЕНТ И ВСЕ САМОЕ ВАЖНОЕ СМОТРИТЕ У НА В К"
type input "ВЕСЬ КОНТЕНТ И ВСЕ САМОЕ ВАЖНОЕСМОТРИТЕ У НА В КА"
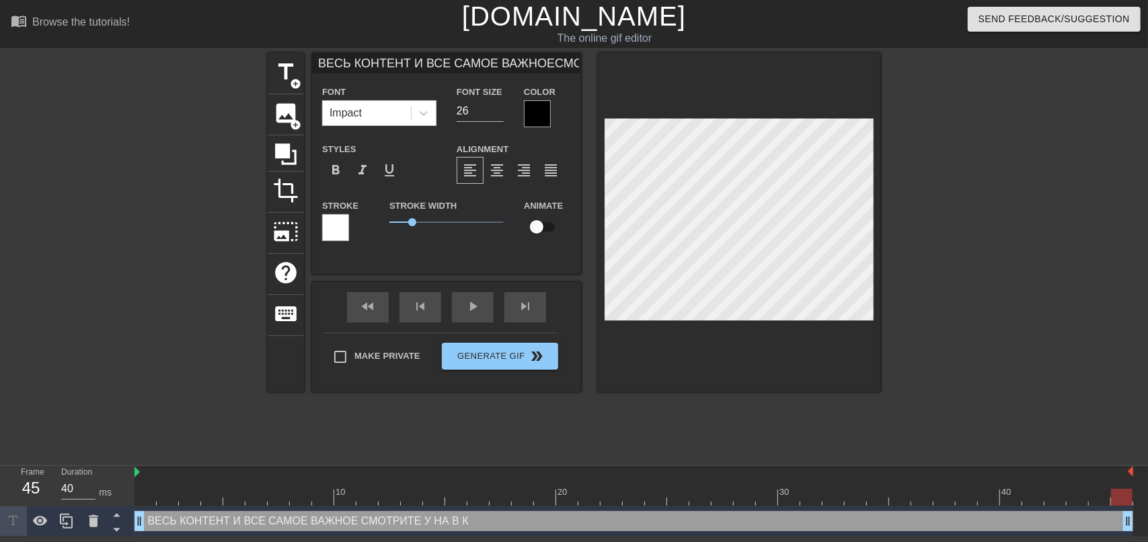
type textarea "ВЕСЬ КОНТЕНТ И ВСЕ САМОЕ ВАЖНОЕ СМОТРИТЕ У НА В КА"
type input "ВЕСЬ КОНТЕНТ И ВСЕ САМОЕ ВАЖНОЕСМОТРИТЕ У НА В [GEOGRAPHIC_DATA]"
type textarea "ВЕСЬ КОНТЕНТ И ВСЕ САМОЕ ВАЖНОЕ СМОТРИТЕ У НА В [GEOGRAPHIC_DATA]"
type input "ВЕСЬ КОНТЕНТ И ВСЕ САМОЕ ВАЖНОЕСМОТРИТЕ У НА В [GEOGRAPHIC_DATA]"
type textarea "ВЕСЬ КОНТЕНТ И ВСЕ САМОЕ ВАЖНОЕ СМОТРИТЕ У НА В [GEOGRAPHIC_DATA]"
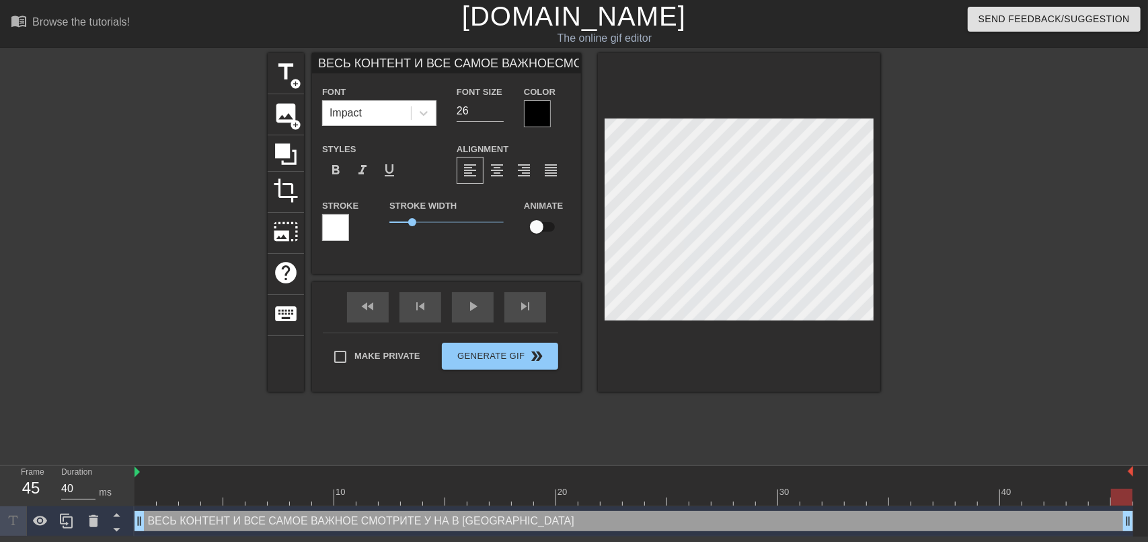
type input "ВЕСЬ КОНТЕНТ И ВСЕ САМОЕ ВАЖНОЕСМОТРИТЕ У НА В КАНАЛ"
type textarea "ВЕСЬ КОНТЕНТ И ВСЕ САМОЕ ВАЖНОЕ СМОТРИТЕ У НА В КАНАЛ"
type input "ВЕСЬ КОНТЕНТ И ВСЕ САМОЕ ВАЖНОЕСМОТРИТЕ У НА В КАНАЛЕ"
type textarea "ВЕСЬ КОНТЕНТ И ВСЕ САМОЕ ВАЖНОЕ СМОТРИТЕ У НА В КАНАЛЕ"
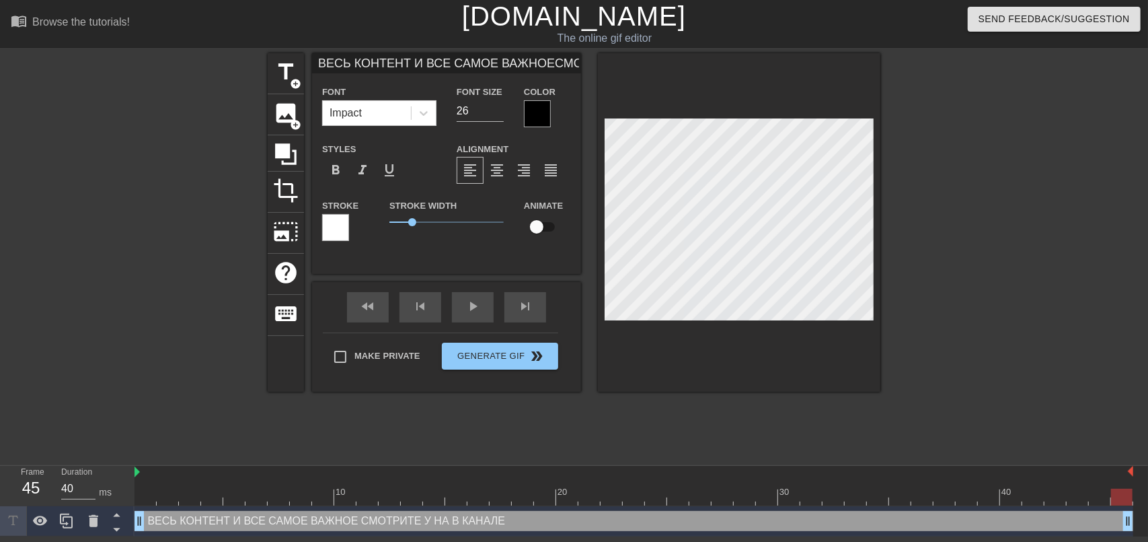
type input "ВЕСЬ КОНТЕНТ И ВСЕ САМОЕ ВАЖНОЕСМОТРИТЕ У НА В КАНАЛЕ!"
type textarea "ВЕСЬ КОНТЕНТ И ВСЕ САМОЕ ВАЖНОЕ СМОТРИТЕ У НА В КАНАЛЕ!"
type input "ВЕСЬ КОНТЕНТ И ВСЕ САМОЕ ВАЖНОЕСМОТРИТЕ У НА В КАНАЛЕ!"
type textarea "ВЕСЬ КОНТЕНТ И ВСЕ САМОЕ ВАЖНОЕ СМОТРИТЕ У НА В КАНАЛЕ!"
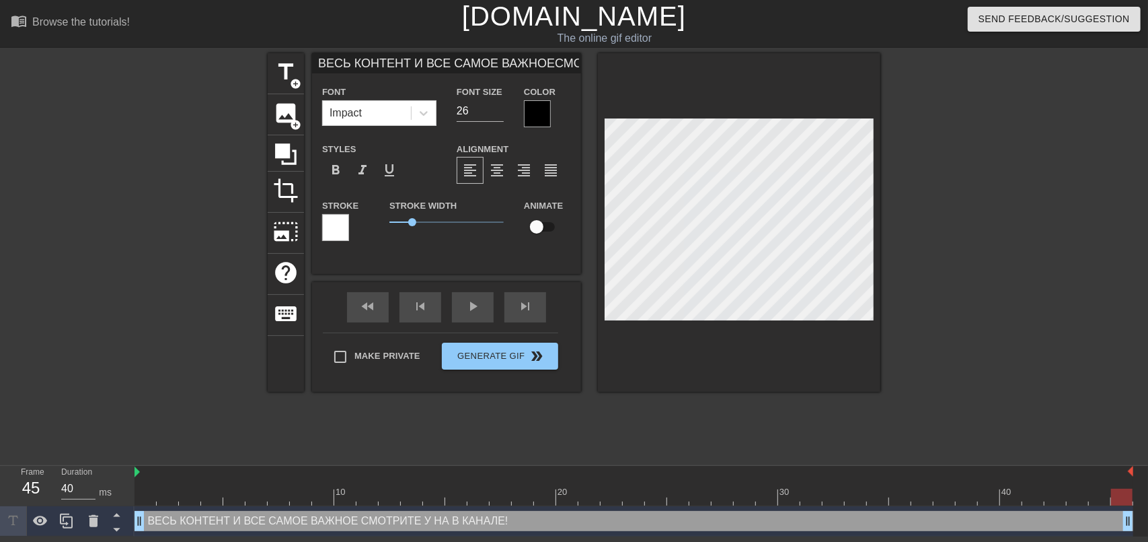
type input "ВЕСЬ КОНТЕНТ И ВСЕ САМОЕ ВАЖНОЕСМОТРИТЕ У НА В КАНАЛЕ!П"
type textarea "ВЕСЬ КОНТЕНТ И ВСЕ САМОЕ ВАЖНОЕ СМОТРИТЕ У НА В КАНАЛЕ! П"
type input "ВЕСЬ КОНТЕНТ И ВСЕ САМОЕ ВАЖНОЕСМОТРИТЕ У НА В КАНАЛЕ!ПО"
type textarea "ВЕСЬ КОНТЕНТ И ВСЕ САМОЕ ВАЖНОЕ СМОТРИТЕ У НА В КАНАЛЕ! ПО"
type input "ВЕСЬ КОНТЕНТ И ВСЕ САМОЕ ВАЖНОЕСМОТРИТЕ У НА В КАНАЛЕ!ПОД"
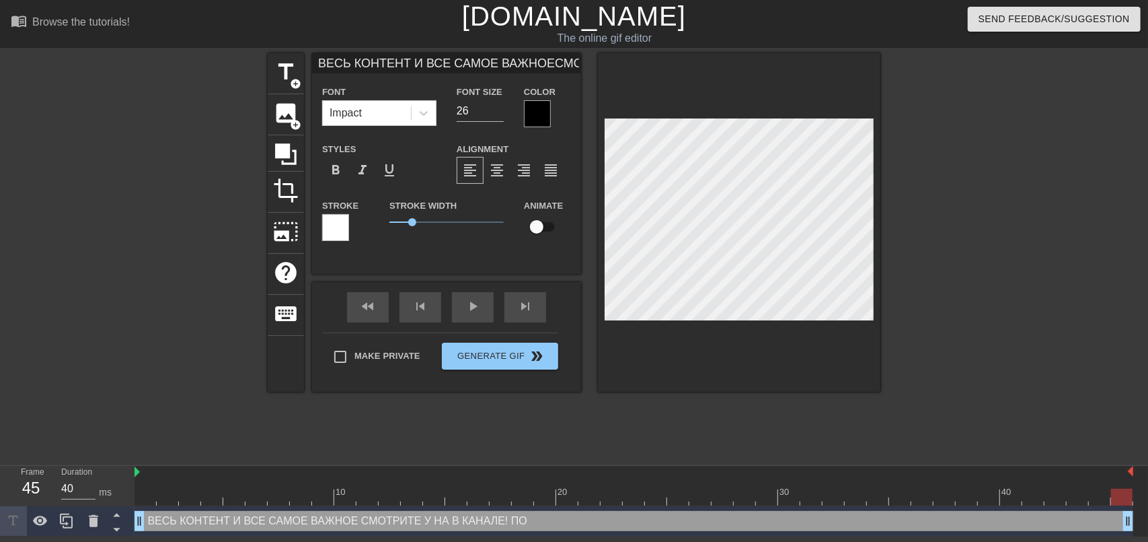
type textarea "ВЕСЬ КОНТЕНТ И ВСЕ САМОЕ ВАЖНОЕ СМОТРИТЕ У НА В КАНАЛЕ! ПОД"
type input "ВЕСЬ КОНТЕНТ И ВСЕ САМОЕ ВАЖНОЕСМОТРИТЕ У НА В КАНАЛЕ!ПОДП"
type textarea "ВЕСЬ КОНТЕНТ И ВСЕ САМОЕ ВАЖНОЕ СМОТРИТЕ У НА В КАНАЛЕ! ПОДП"
type input "ВЕСЬ КОНТЕНТ И ВСЕ САМОЕ ВАЖНОЕСМОТРИТЕ У НА В КАНАЛЕ!ПОДПИ"
type textarea "ВЕСЬ КОНТЕНТ И ВСЕ САМОЕ ВАЖНОЕ СМОТРИТЕ У НА В КАНАЛЕ! ПОДПИ"
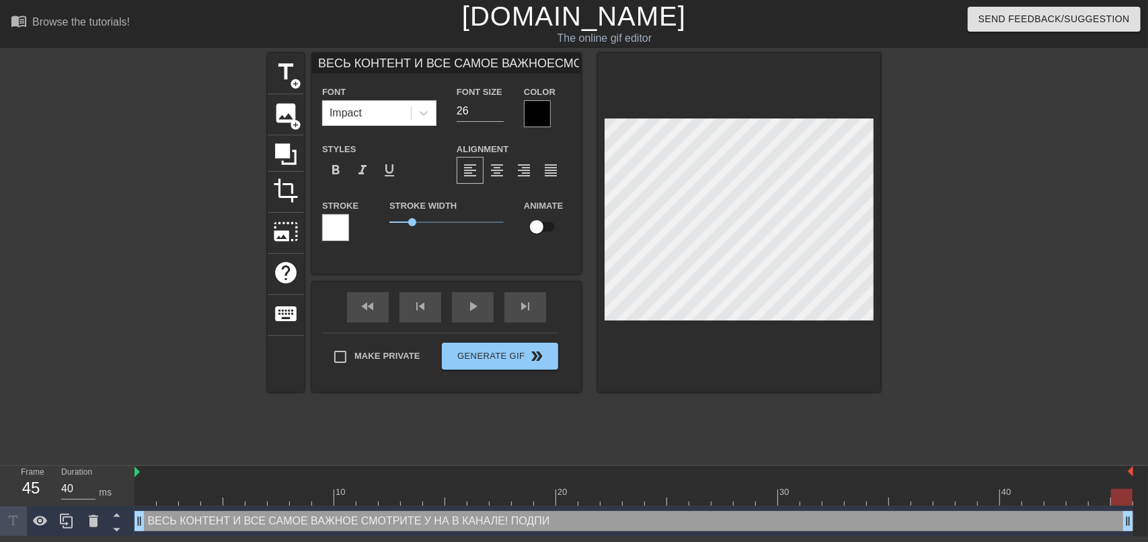
type input "ВЕСЬ КОНТЕНТ И ВСЕ САМОЕ ВАЖНОЕСМОТРИТЕ У НА В КАНАЛЕ!ПОДПИС"
type textarea "ВЕСЬ КОНТЕНТ И ВСЕ САМОЕ ВАЖНОЕ СМОТРИТЕ У НА В КАНАЛЕ! ПОДПИС"
type input "ВЕСЬ КОНТЕНТ И ВСЕ САМОЕ ВАЖНОЕСМОТРИТЕ У НА В КАНАЛЕ!ПОДПИСЫ"
type textarea "ВЕСЬ КОНТЕНТ И ВСЕ САМОЕ ВАЖНОЕ СМОТРИТЕ У НА В КАНАЛЕ! ПОДПИСЫ"
type input "ВЕСЬ КОНТЕНТ И ВСЕ САМОЕ ВАЖНОЕСМОТРИТЕ У НА В КАНАЛЕ!ПОДПИСЫВ"
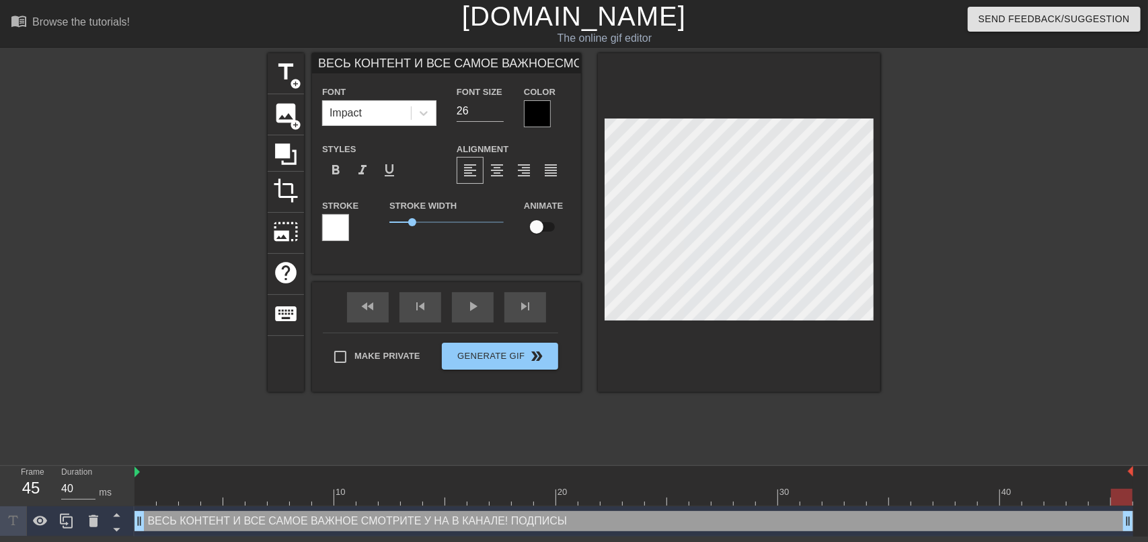
type textarea "ВЕСЬ КОНТЕНТ И ВСЕ САМОЕ ВАЖНОЕ СМОТРИТЕ У НА В КАНАЛЕ! ПОДПИСЫВ"
type input "ВЕСЬ КОНТЕНТ И ВСЕ САМОЕ ВАЖНОЕСМОТРИТЕ У НА В КАНАЛЕ!ПОДПИСЫВА"
type textarea "ВЕСЬ КОНТЕНТ И ВСЕ САМОЕ ВАЖНОЕ СМОТРИТЕ У НА В КАНАЛЕ! ПОДПИСЫВА"
type input "ВЕСЬ КОНТЕНТ И ВСЕ САМОЕ ВАЖНОЕСМОТРИТЕ У НА В КАНАЛЕ!ПОДПИСЫВАЙ"
type textarea "ВЕСЬ КОНТЕНТ И ВСЕ САМОЕ ВАЖНОЕ СМОТРИТЕ У НА В КАНАЛЕ! ПОДПИСЫВАЙ"
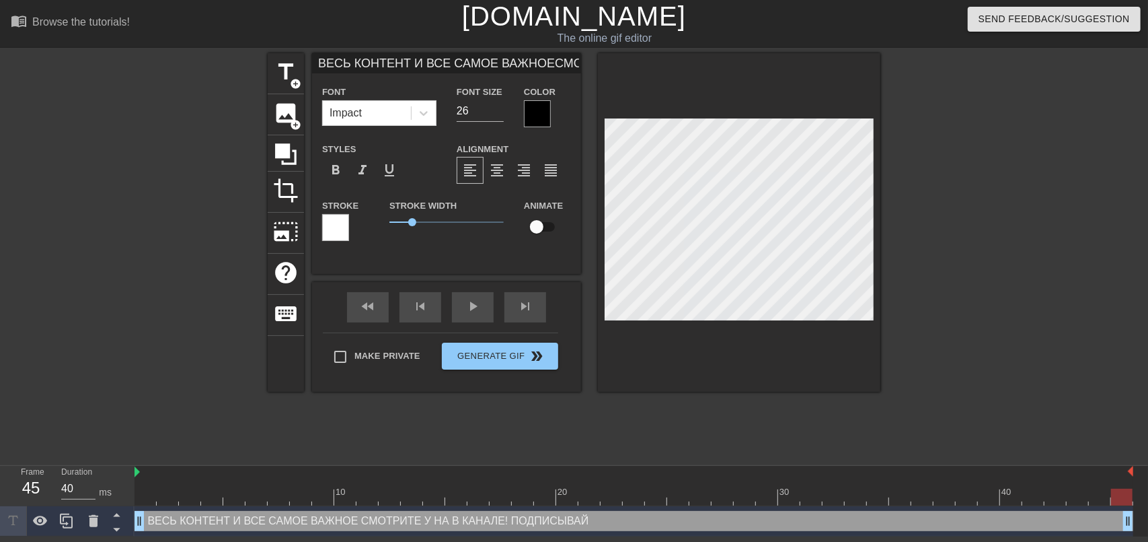
type input "ВЕСЬ КОНТЕНТ И ВСЕ САМОЕ ВАЖНОЕСМОТРИТЕ У НА В КАНАЛЕ!ПОДПИСЫВАЙС"
type textarea "ВЕСЬ КОНТЕНТ И ВСЕ САМОЕ ВАЖНОЕ СМОТРИТЕ У НА В КАНАЛЕ! ПОДПИСЫВАЙС"
type input "ВЕСЬ КОНТЕНТ И ВСЕ САМОЕ ВАЖНОЕСМОТРИТЕ У НА В КАНАЛЕ!ПОДПИСЫВАЙСЯ"
type textarea "ВЕСЬ КОНТЕНТ И ВСЕ САМОЕ ВАЖНОЕ СМОТРИТЕ У НА В КАНАЛЕ! ПОДПИСЫВАЙСЯ"
type input "ВЕСЬ КОНТЕНТ И ВСЕ САМОЕ ВАЖНОЕСМОТРИТЕ У НА В КАНАЛЕ!ПОДПИСЫВАЙСЯ"
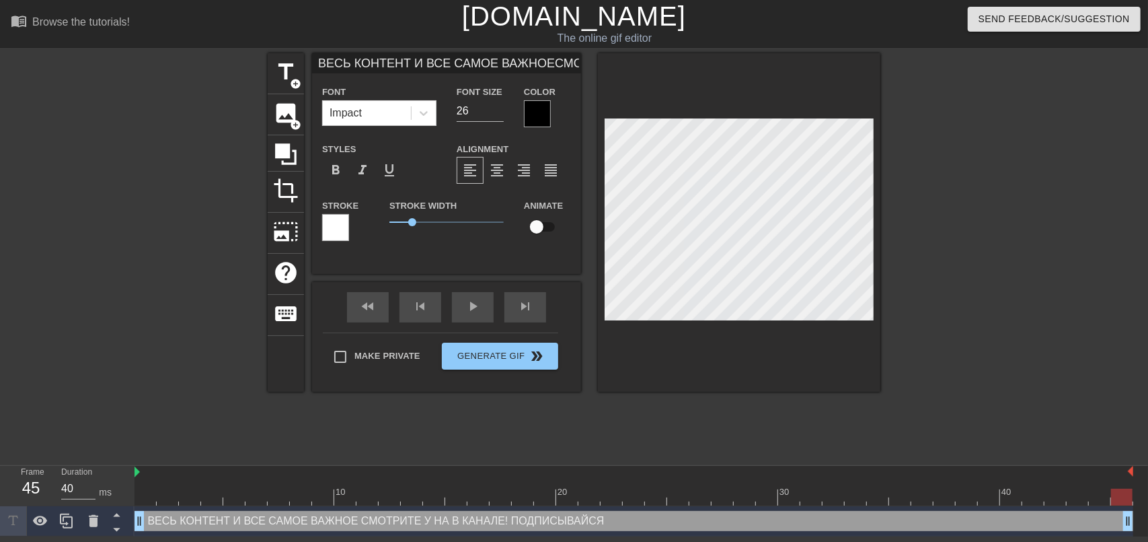
type textarea "ВЕСЬ КОНТЕНТ И ВСЕ САМОЕ ВАЖНОЕ СМОТРИТЕ У НА В КАНАЛЕ! ПОДПИСЫВАЙСЯ"
type input "ВЕСЬ КОНТЕНТ И ВСЕ САМОЕ ВАЖНОЕСМОТРИТЕ У НА В КАНАЛЕ!ПОДПИСЫВАЙСЯ [PERSON_NAME]"
type textarea "ВЕСЬ КОНТЕНТ И ВСЕ САМОЕ ВАЖНОЕ СМОТРИТЕ У НА В КАНАЛЕ! ПОДПИСЫВАЙСЯ [PERSON_NA…"
type input "ВЕСЬ КОНТЕНТ И ВСЕ САМОЕ ВАЖНОЕСМОТРИТЕ У НА В КАНАЛЕ!ПОДПИСЫВАЙСЯ [PERSON_NAME]"
type textarea "ВЕСЬ КОНТЕНТ И ВСЕ САМОЕ ВАЖНОЕ СМОТРИТЕ У НА В КАНАЛЕ! ПОДПИСЫВАЙСЯ [PERSON_NA…"
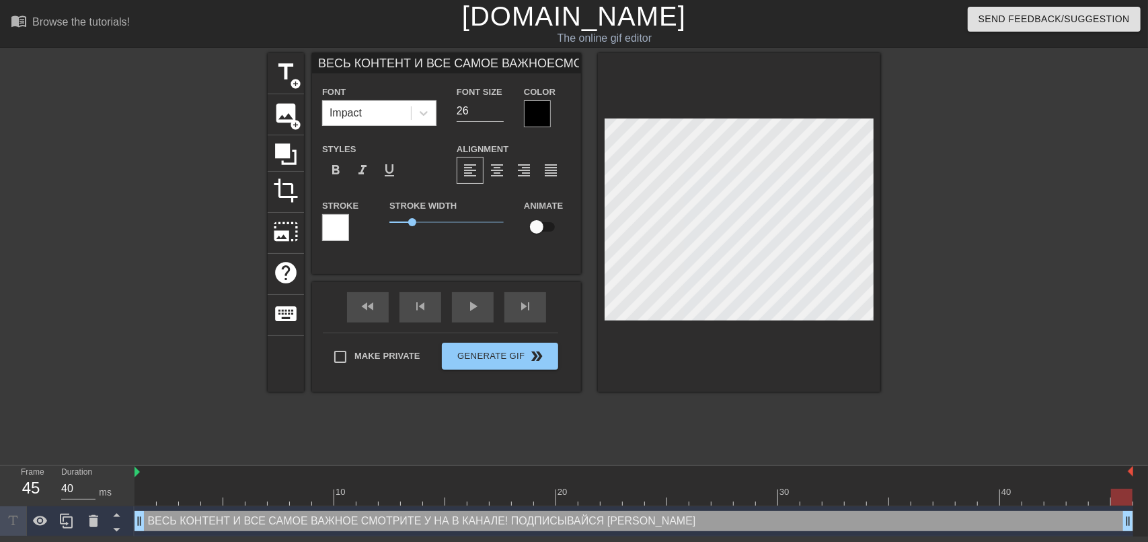
scroll to position [5, 7]
type input "ВЕСЬ КОНТЕНТ И ВСЕ САМОЕ ВАЖНОЕСМОТРИТЕ У НА В КАНАЛЕ!ПОДПИСЫВАЙСЯ [PERSON_NAME]"
type textarea "ВЕСЬ КОНТЕНТ И ВСЕ САМОЕ ВАЖНОЕ СМОТРИТЕ У НА В КАНАЛЕ! ПОДПИСЫВАЙСЯ [PERSON_NA…"
type input "ВЕСЬ КОНТЕНТ И ВСЕ САМОЕ ВАЖНОЕСМОТРИТЕ У НА В КАНАЛЕ!ПОДПИСЫВАЙСЯ"
type textarea "ВЕСЬ КОНТЕНТ И ВСЕ САМОЕ ВАЖНОЕ СМОТРИТЕ У НА В КАНАЛЕ! ПОДПИСЫВАЙСЯ"
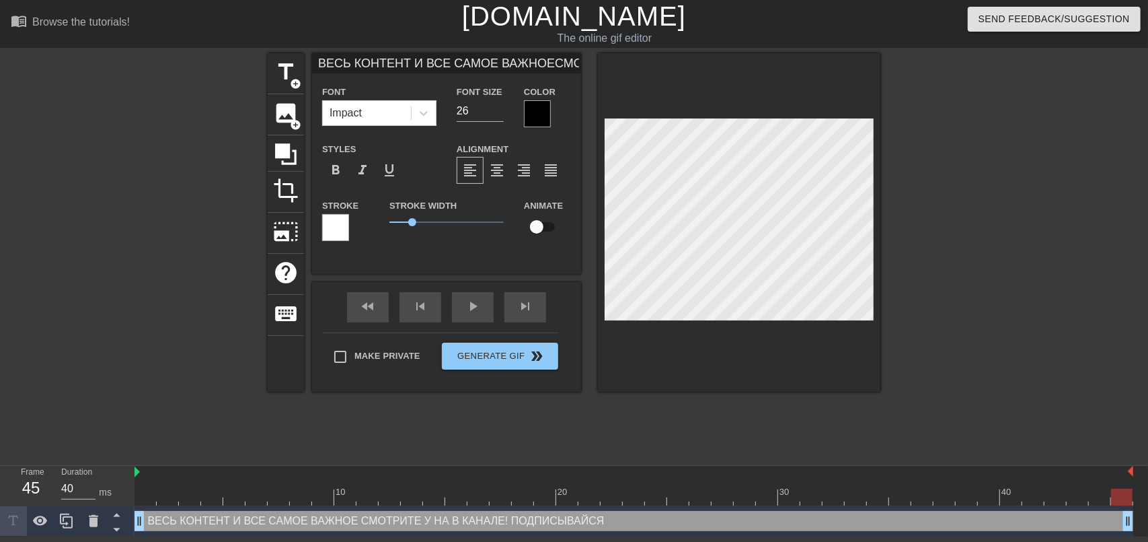
type input "ВЕСЬ КОНТЕНТ И ВСЕ САМОЕ ВАЖНОЕСМОТРИТЕ У НА В КАНАЛЕ!ПОДПИСЫВАЙСЯ"
type textarea "ВЕСЬ КОНТЕНТ И ВСЕ САМОЕ ВАЖНОЕ СМОТРИТЕ У НА В КАНАЛЕ! ПОДПИСЫВАЙСЯ"
type input "ВЕСЬ КОНТЕНТ И ВСЕ САМОЕ ВАЖНОЕСМОТРИТЕ У НА В КАНАЛЕ!ПОДПИСЫВАЙСЯ!"
type textarea "ВЕСЬ КОНТЕНТ И ВСЕ САМОЕ ВАЖНОЕ СМОТРИТЕ У НА В КАНАЛЕ! ПОДПИСЫВАЙСЯ!"
click at [499, 176] on span "format_align_center" at bounding box center [497, 170] width 16 height 16
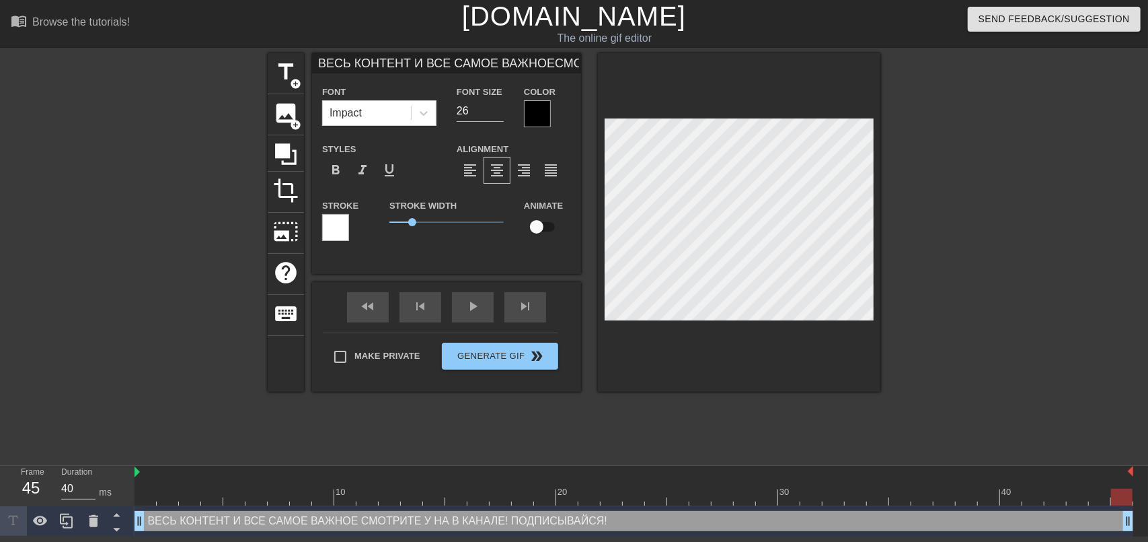
click at [529, 120] on div at bounding box center [537, 113] width 27 height 27
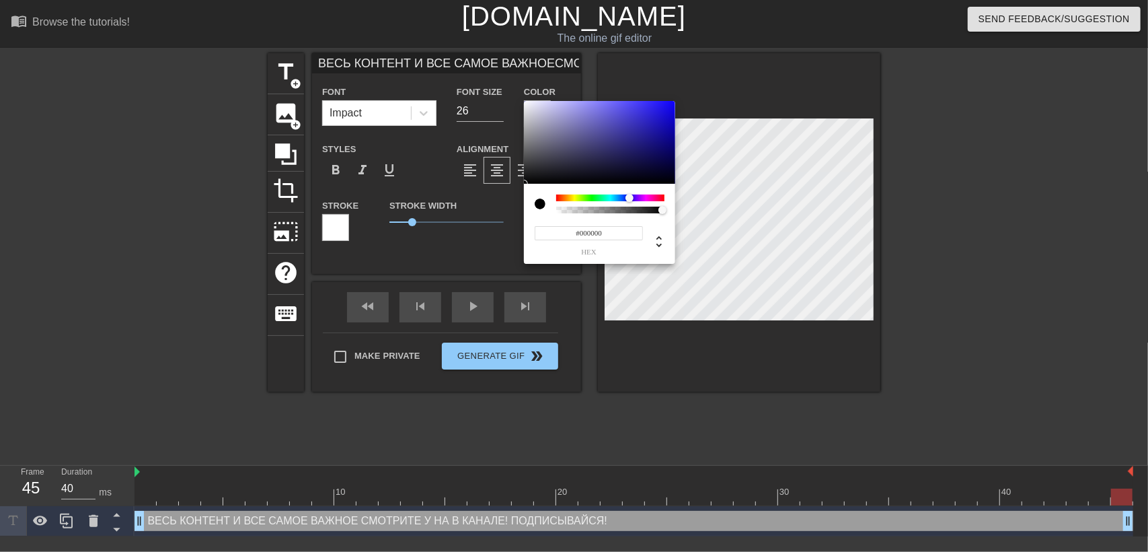
click at [630, 198] on div at bounding box center [610, 197] width 108 height 7
type input "ВЕСЬ КОНТЕНТ И ВСЕ САМОЕ ВАЖНОЕСМОТРИТЕ У НА В КАНАЛЕ!ПОДПИСЫВАЙСЯ!"
type input "#1A165D"
type input "ВЕСЬ КОНТЕНТ И ВСЕ САМОЕ ВАЖНОЕСМОТРИТЕ У НА В КАНАЛЕ!ПОДПИСЫВАЙСЯ!"
type input "#1C1761"
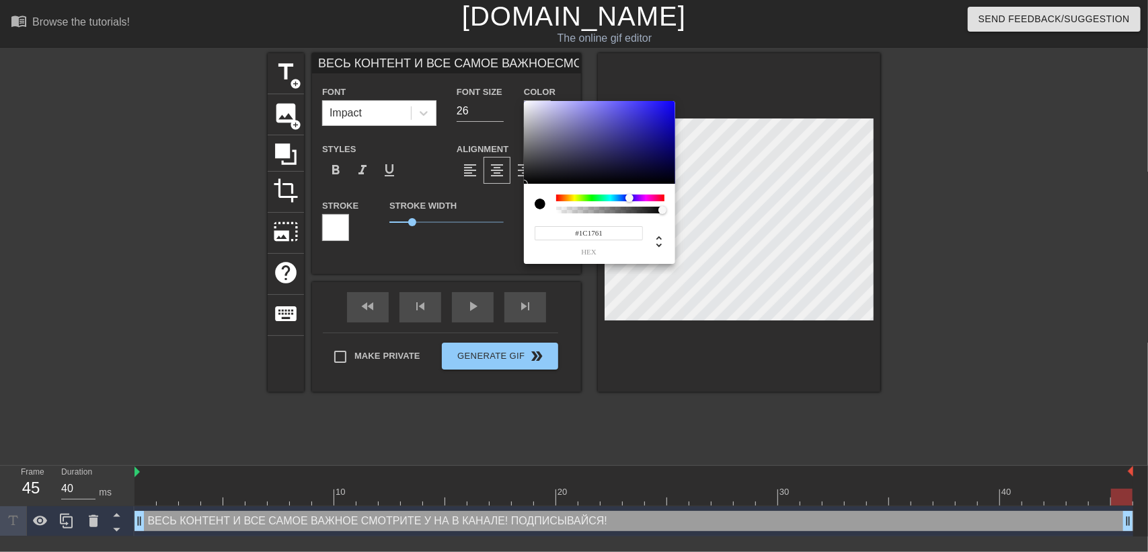
type input "ВЕСЬ КОНТЕНТ И ВСЕ САМОЕ ВАЖНОЕСМОТРИТЕ У НА В КАНАЛЕ!ПОДПИСЫВАЙСЯ!"
type input "#1F1972"
type input "ВЕСЬ КОНТЕНТ И ВСЕ САМОЕ ВАЖНОЕСМОТРИТЕ У НА В КАНАЛЕ!ПОДПИСЫВАЙСЯ!"
type input "#211997"
type input "ВЕСЬ КОНТЕНТ И ВСЕ САМОЕ ВАЖНОЕСМОТРИТЕ У НА В КАНАЛЕ!ПОДПИСЫВАЙСЯ!"
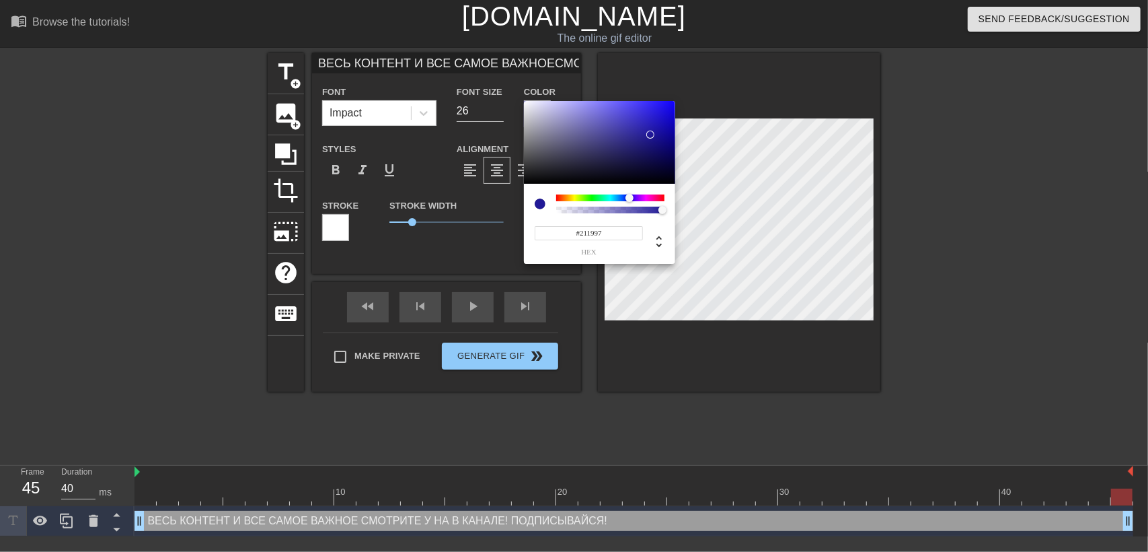
type input "#2219AC"
type input "ВЕСЬ КОНТЕНТ И ВСЕ САМОЕ ВАЖНОЕСМОТРИТЕ У НА В КАНАЛЕ!ПОДПИСЫВАЙСЯ!"
drag, startPoint x: 642, startPoint y: 147, endPoint x: 659, endPoint y: 118, distance: 33.8
click at [659, 118] on div at bounding box center [599, 142] width 151 height 83
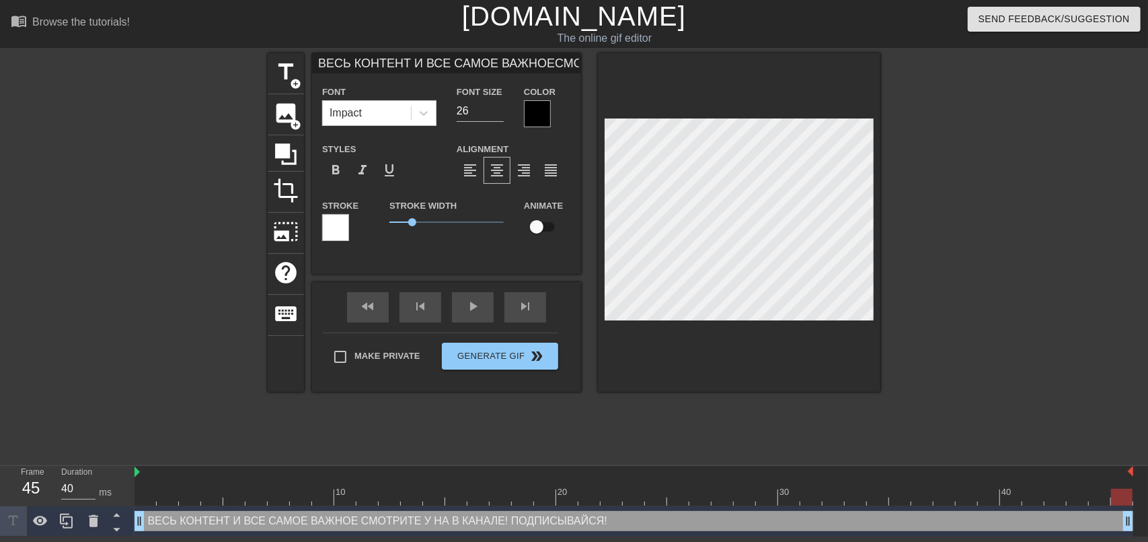
click at [546, 114] on div at bounding box center [537, 113] width 27 height 27
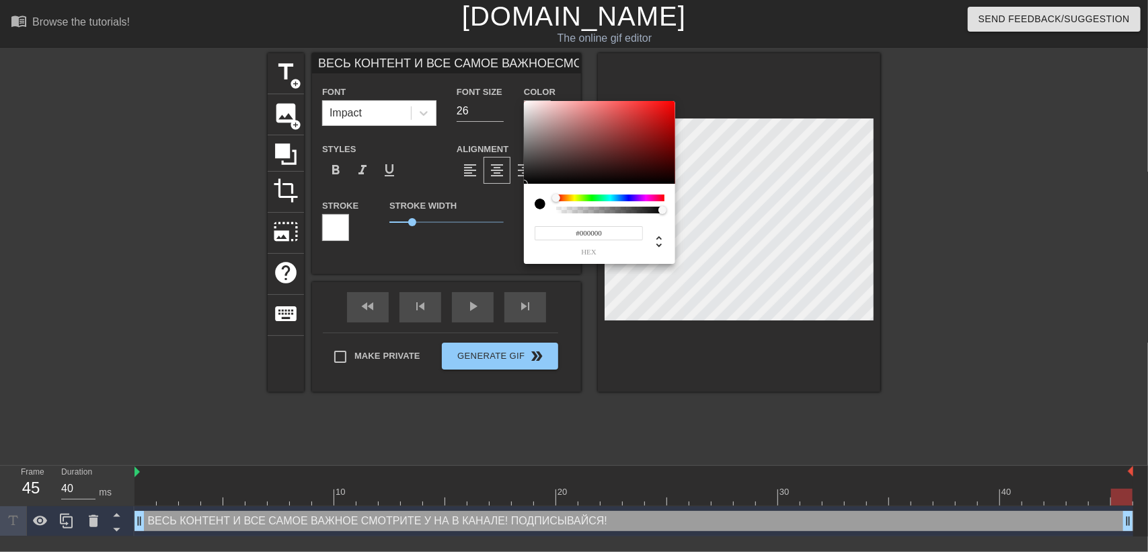
click at [632, 199] on div at bounding box center [610, 197] width 108 height 7
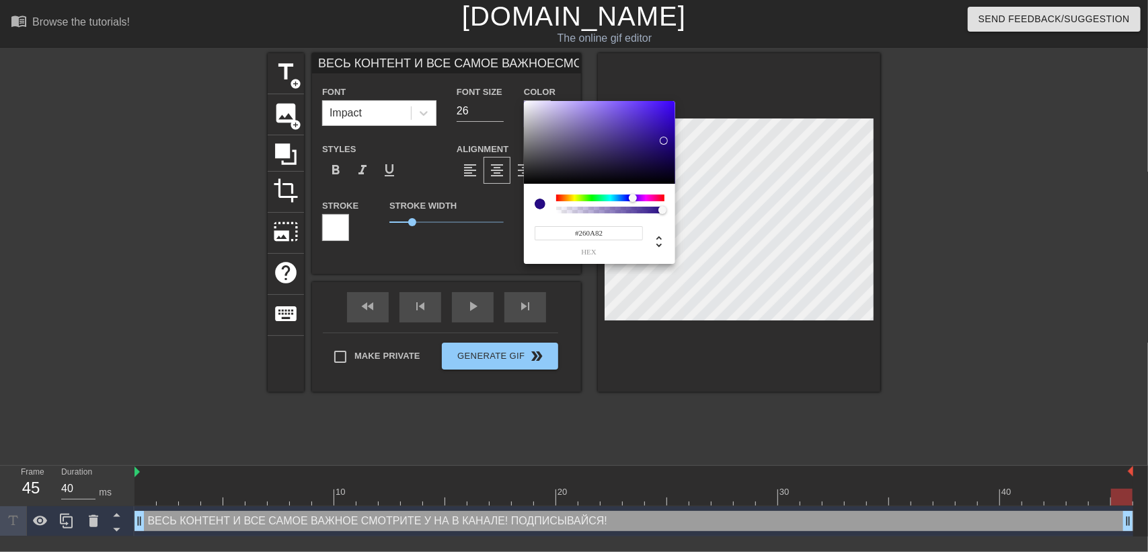
drag, startPoint x: 653, startPoint y: 133, endPoint x: 664, endPoint y: 141, distance: 14.4
click at [664, 141] on div at bounding box center [599, 142] width 151 height 83
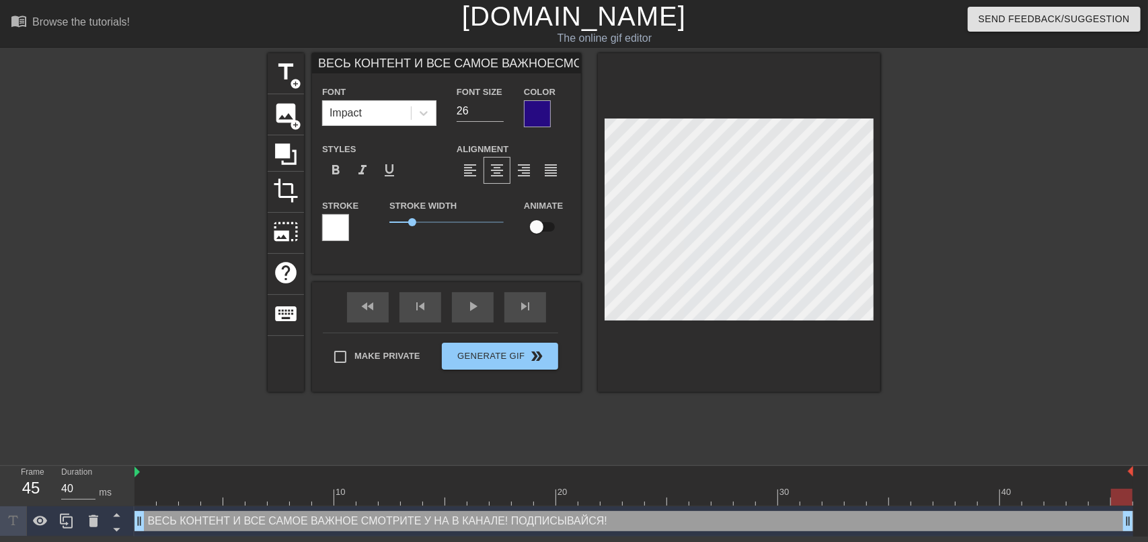
scroll to position [4, 1]
click at [881, 168] on div "title add_circle image add_circle crop photo_size_select_large help keyboard ВЕ…" at bounding box center [574, 255] width 1148 height 404
click at [464, 303] on div "fast_rewind skip_previous play_arrow skip_next" at bounding box center [446, 307] width 219 height 50
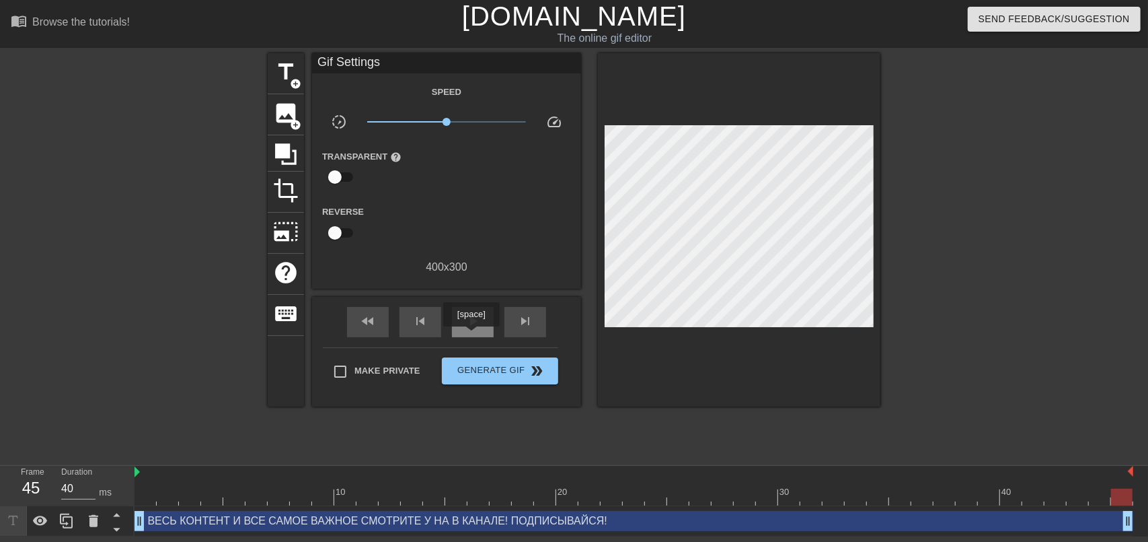
click at [471, 336] on div "play_arrow" at bounding box center [473, 322] width 42 height 30
click at [463, 322] on div "pause" at bounding box center [473, 322] width 42 height 30
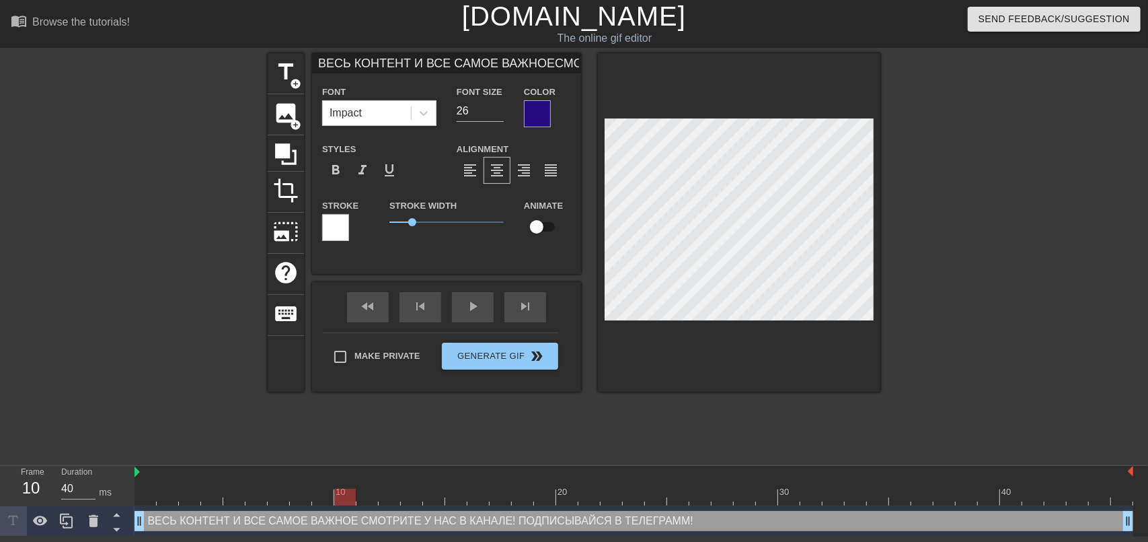
scroll to position [8, 11]
click at [429, 109] on icon at bounding box center [423, 112] width 13 height 13
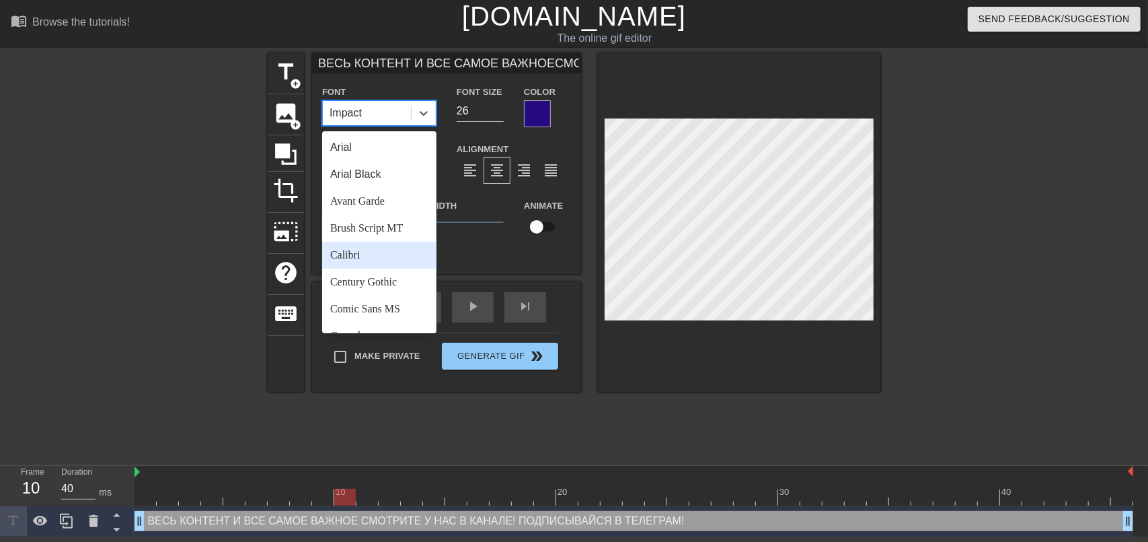
click at [354, 256] on div "Calibri" at bounding box center [379, 255] width 114 height 27
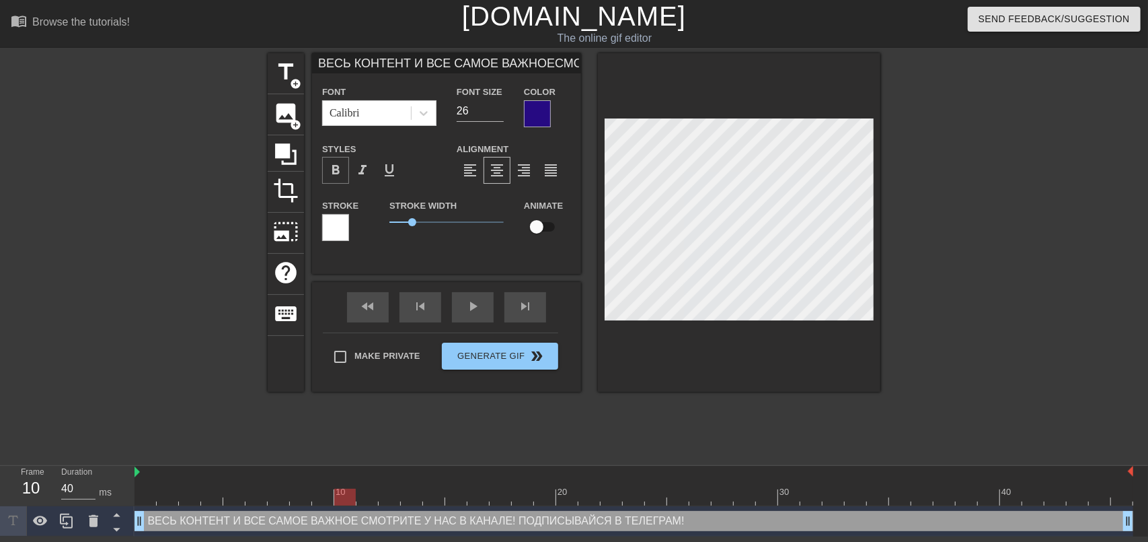
click at [336, 167] on span "format_bold" at bounding box center [336, 170] width 16 height 16
click at [423, 109] on icon at bounding box center [423, 112] width 13 height 13
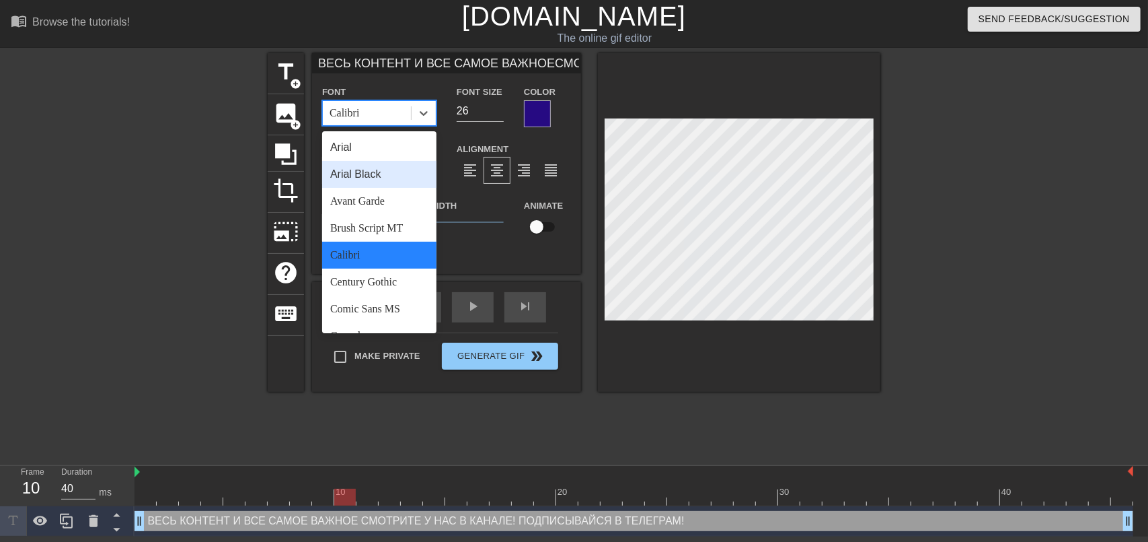
click at [385, 175] on div "Arial Black" at bounding box center [379, 174] width 114 height 27
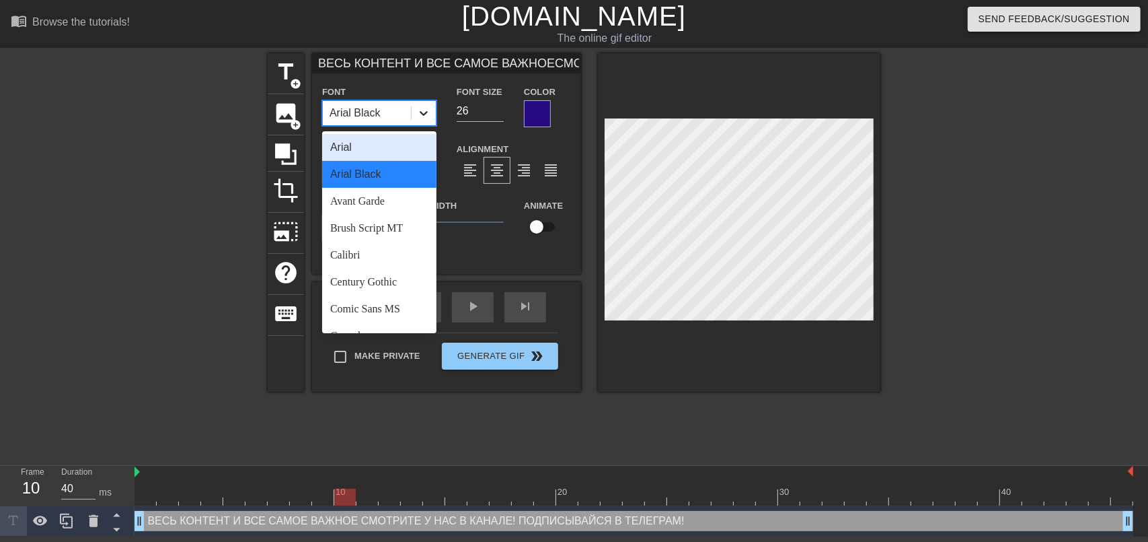
click at [414, 117] on div at bounding box center [424, 113] width 24 height 24
click at [374, 199] on div "Avant Garde" at bounding box center [379, 201] width 114 height 27
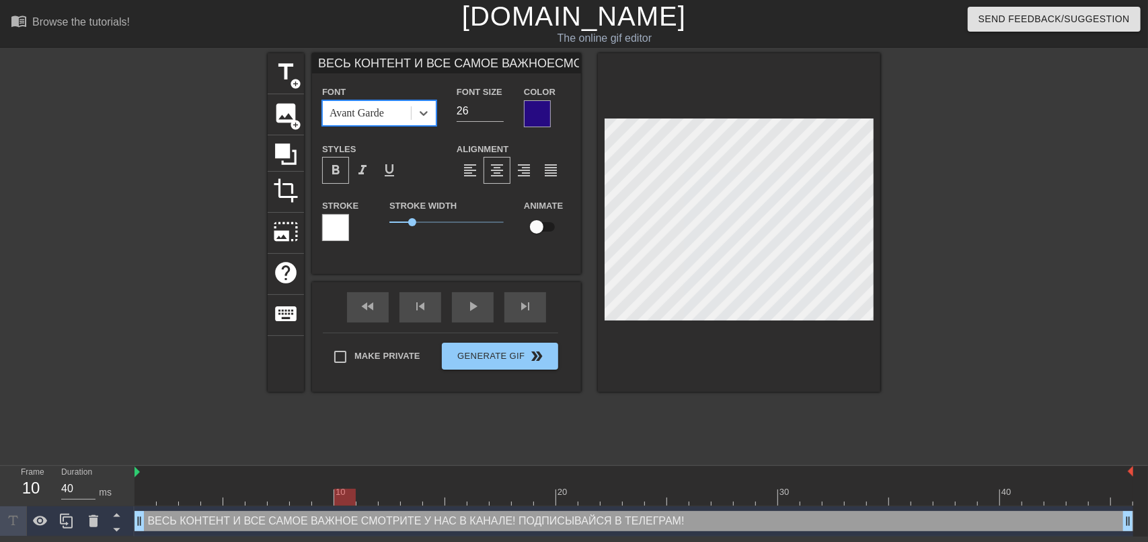
click at [339, 169] on span "format_bold" at bounding box center [336, 170] width 16 height 16
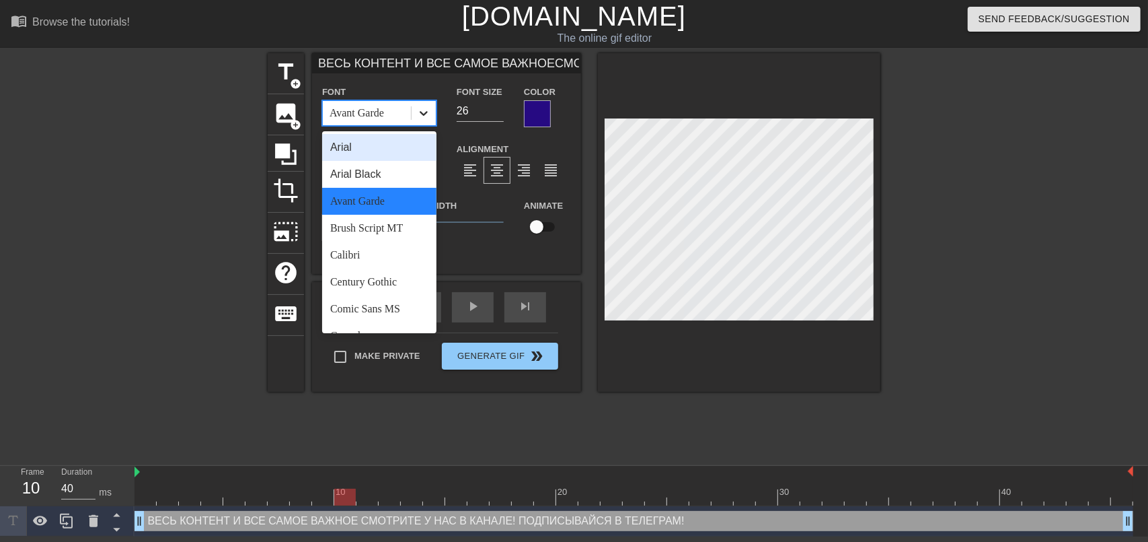
click at [417, 118] on icon at bounding box center [423, 112] width 13 height 13
click at [379, 288] on div "Century Gothic" at bounding box center [379, 281] width 114 height 27
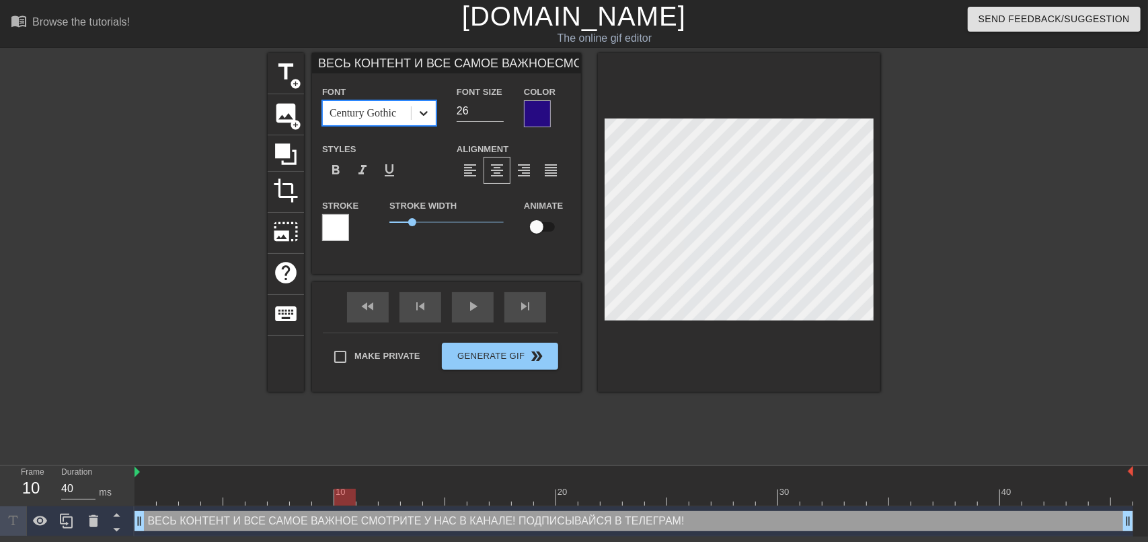
click at [422, 114] on icon at bounding box center [423, 112] width 13 height 13
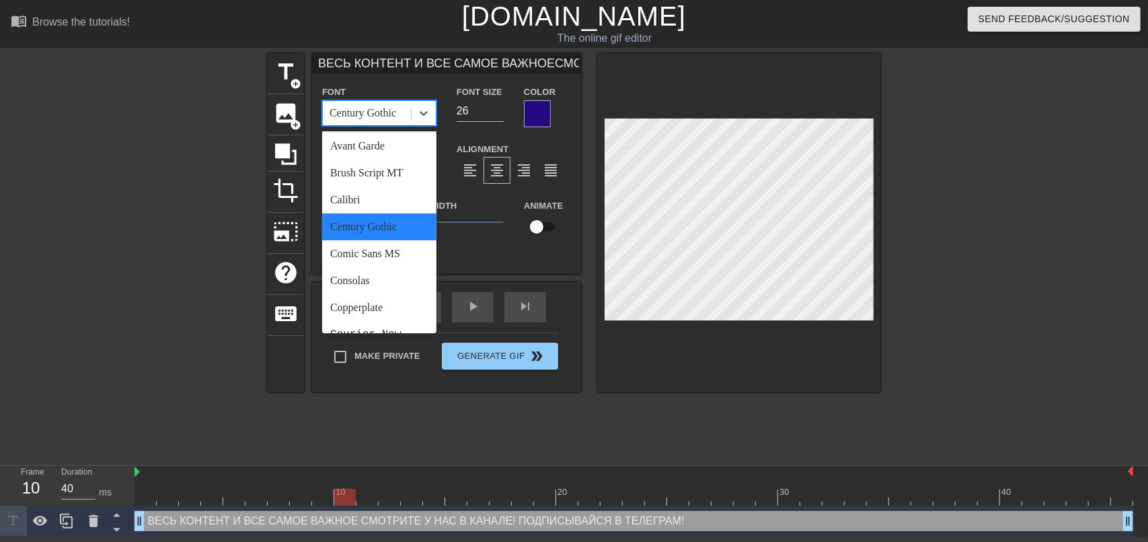
scroll to position [0, 0]
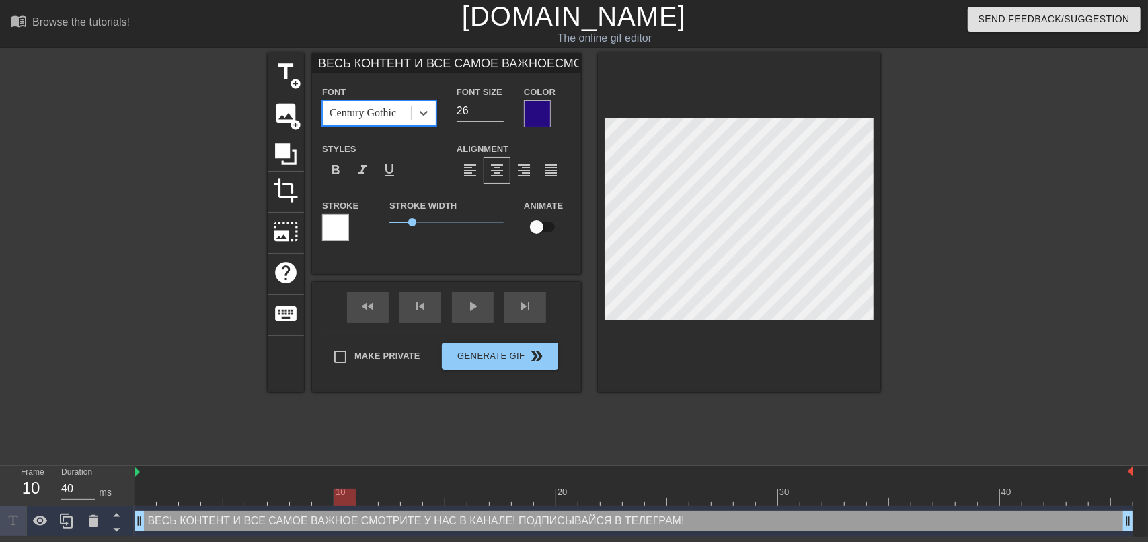
drag, startPoint x: 375, startPoint y: 116, endPoint x: 335, endPoint y: 110, distance: 40.8
click at [336, 110] on div "Century Gothic" at bounding box center [367, 113] width 88 height 24
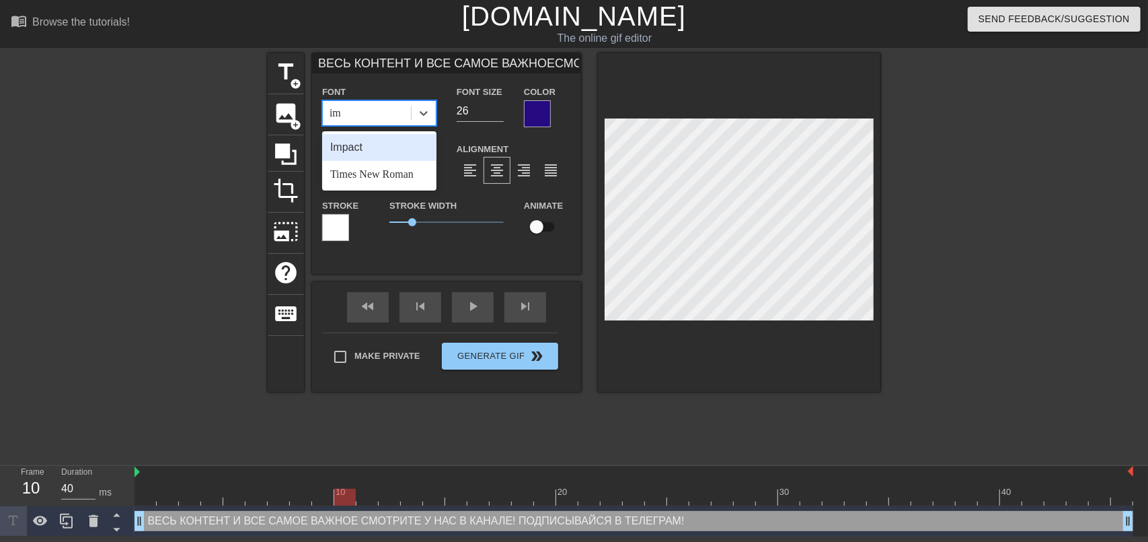
click at [358, 151] on div "Impact" at bounding box center [379, 147] width 114 height 27
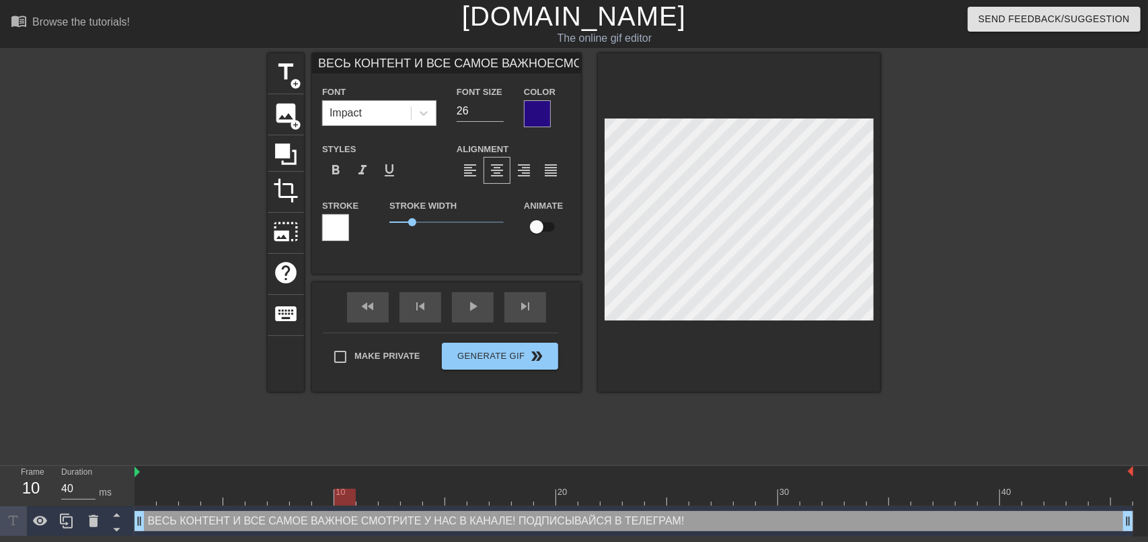
scroll to position [3, 5]
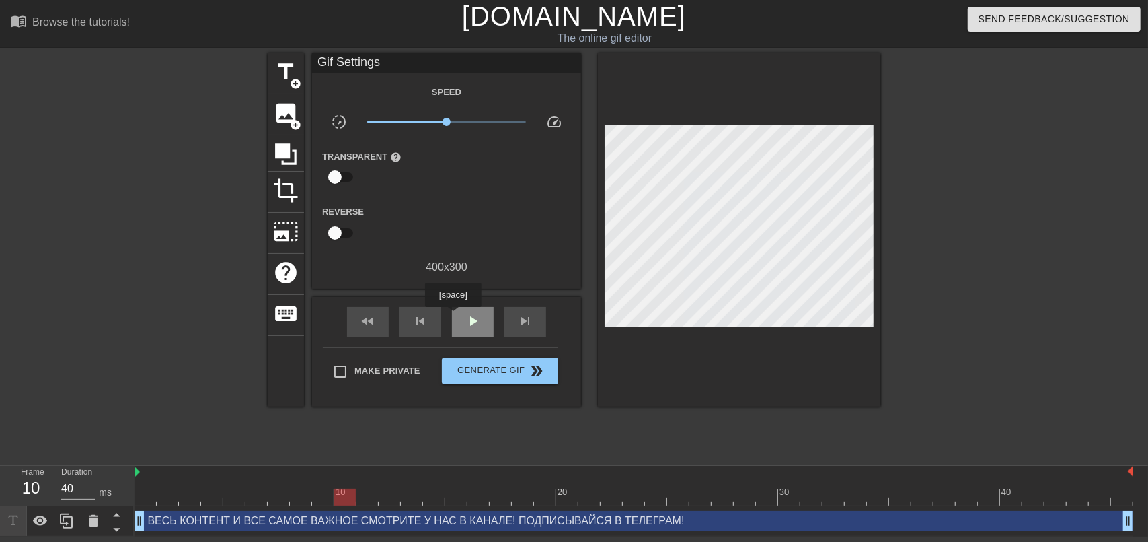
click at [453, 316] on div "play_arrow" at bounding box center [473, 322] width 42 height 30
click at [470, 324] on span "pause" at bounding box center [473, 321] width 16 height 16
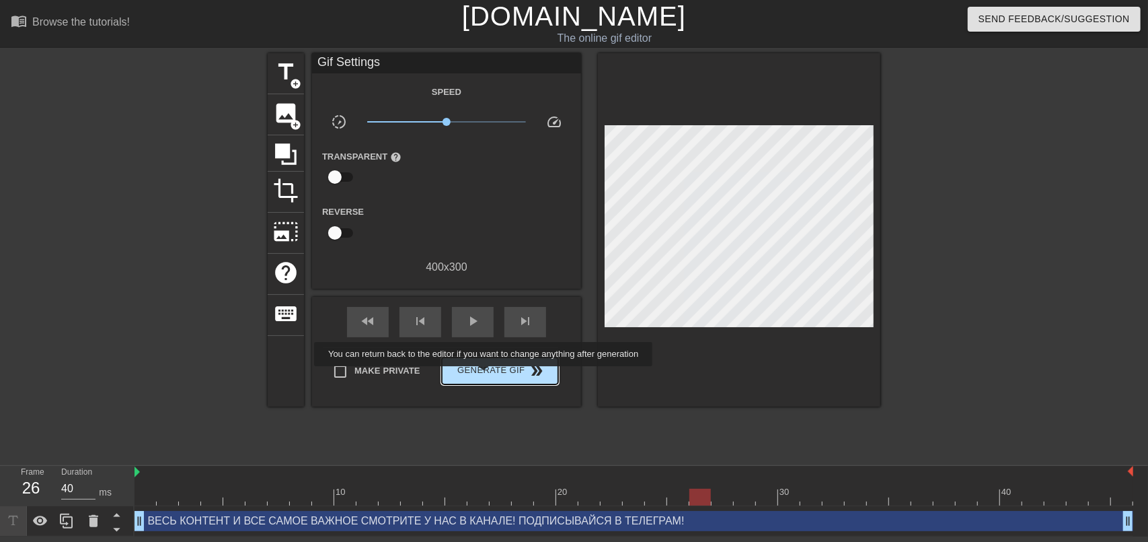
click at [488, 374] on span "Generate Gif double_arrow" at bounding box center [500, 371] width 106 height 16
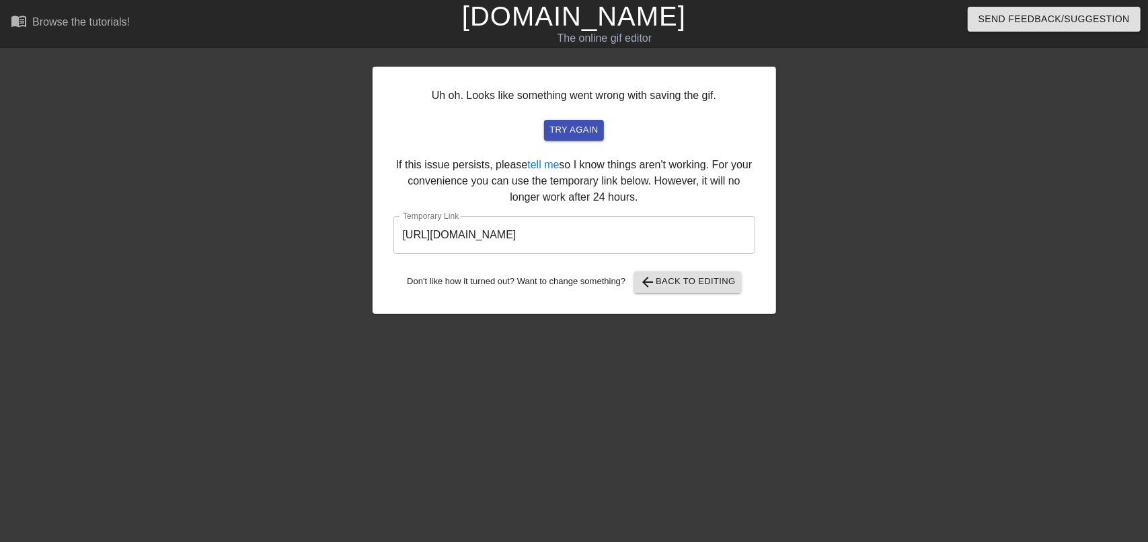
click at [728, 233] on input "[URL][DOMAIN_NAME]" at bounding box center [575, 235] width 362 height 38
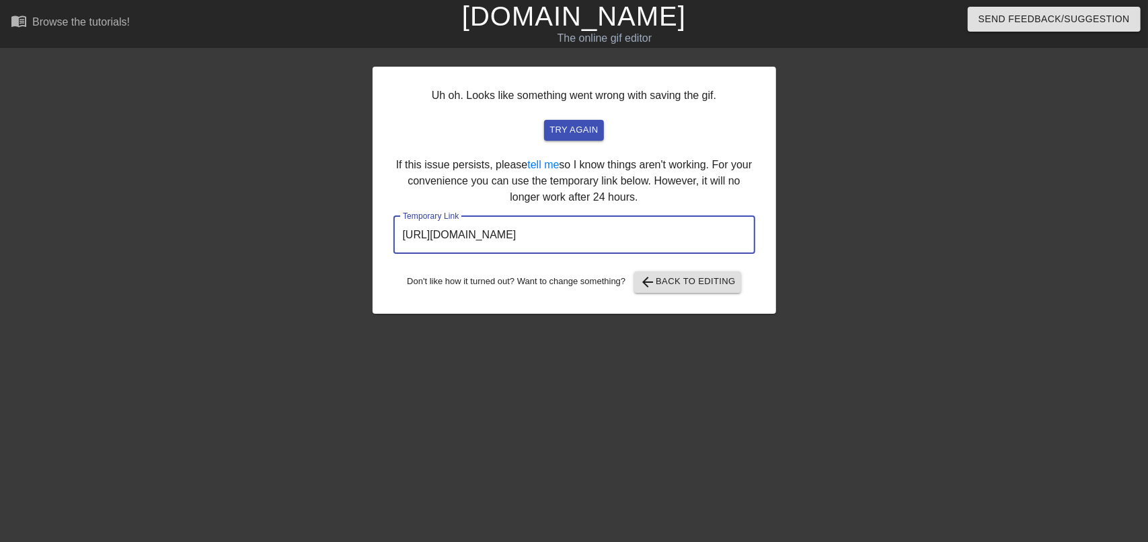
drag, startPoint x: 728, startPoint y: 233, endPoint x: 30, endPoint y: 232, distance: 698.4
click at [30, 232] on div "Uh oh. Looks like something went wrong with saving the gif. try again If this i…" at bounding box center [574, 255] width 1148 height 404
